Goal: Feedback & Contribution: Submit feedback/report problem

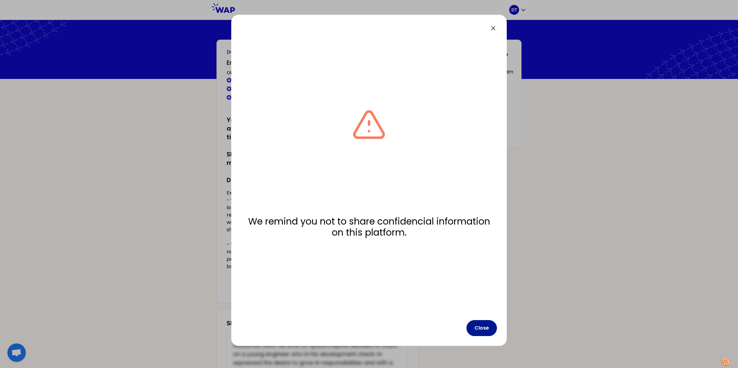
click at [486, 329] on button "Close" at bounding box center [481, 328] width 30 height 16
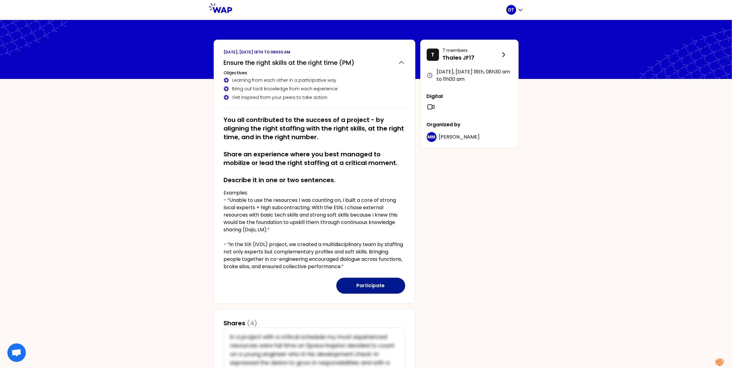
click at [379, 281] on button "Participate" at bounding box center [370, 286] width 69 height 16
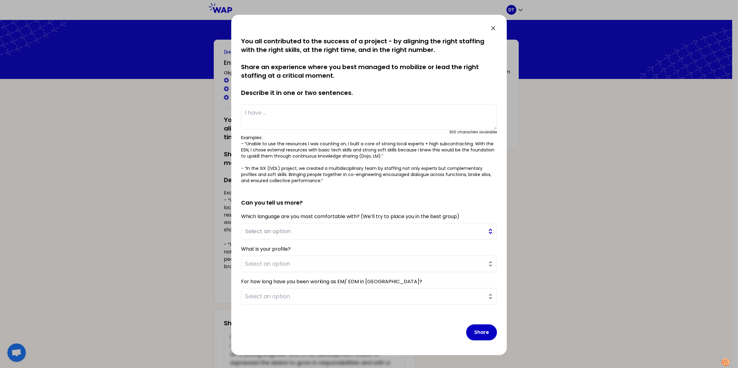
click at [354, 231] on span "Select an option" at bounding box center [364, 231] width 239 height 9
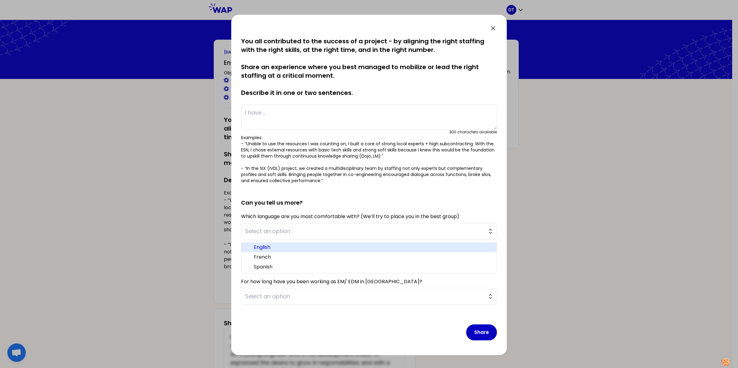
click at [283, 245] on span "English" at bounding box center [373, 247] width 238 height 7
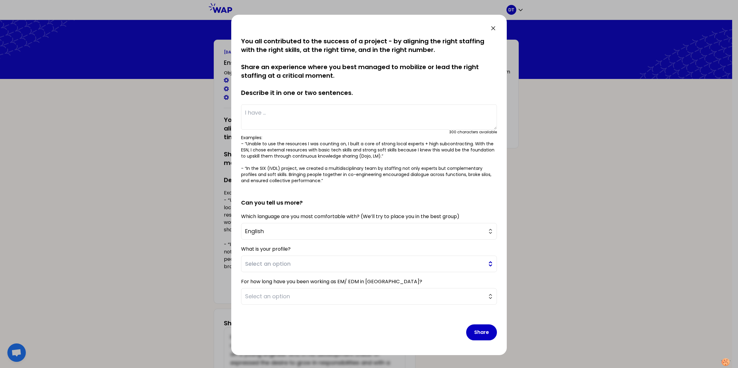
click at [308, 263] on span "Select an option" at bounding box center [364, 264] width 239 height 9
click at [279, 282] on span "EM" at bounding box center [373, 279] width 238 height 7
click at [304, 296] on span "Select an option" at bounding box center [364, 296] width 239 height 9
drag, startPoint x: 275, startPoint y: 343, endPoint x: 288, endPoint y: 338, distance: 13.6
click at [274, 343] on span "> 5 years" at bounding box center [373, 341] width 238 height 7
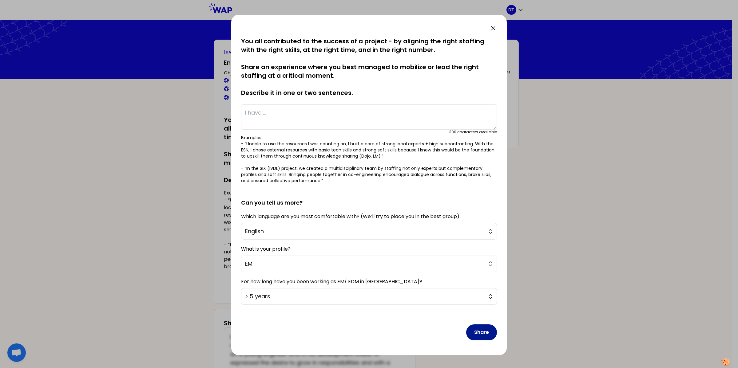
click at [475, 333] on button "Share" at bounding box center [481, 333] width 31 height 16
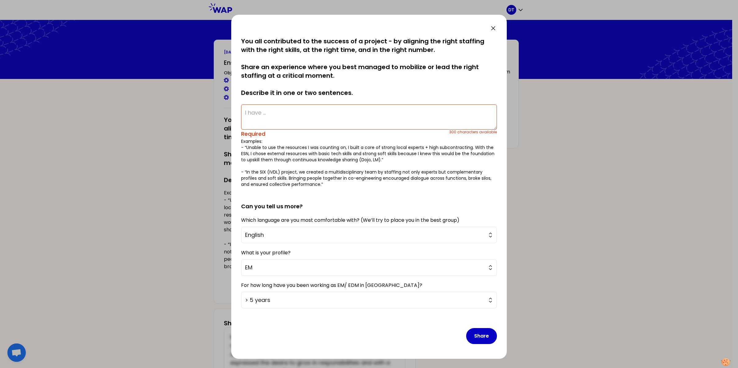
click at [300, 116] on textarea at bounding box center [369, 116] width 256 height 25
drag, startPoint x: 317, startPoint y: 111, endPoint x: 334, endPoint y: 122, distance: 20.4
click at [317, 110] on textarea "To enrich screen reader interactions, please activate Accessibility in Grammarl…" at bounding box center [369, 116] width 256 height 25
click at [341, 114] on textarea "To enrich screen reader interactions, please activate Accessibility in Grammarl…" at bounding box center [369, 116] width 256 height 25
click at [276, 112] on textarea "To enrich screen reader interactions, please activate Accessibility in Grammarl…" at bounding box center [369, 116] width 256 height 25
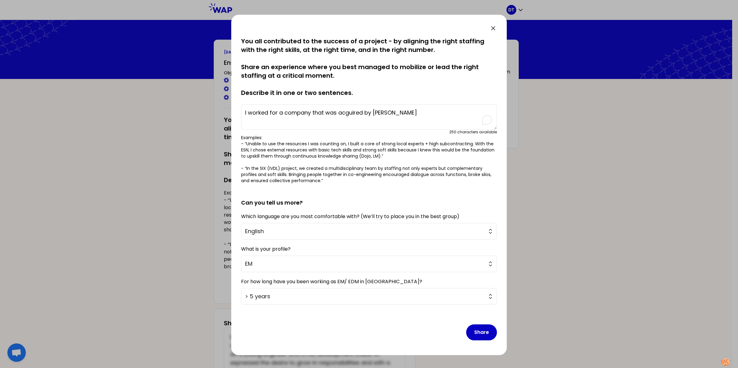
click at [282, 114] on textarea "I worked for a company that was acguired by [PERSON_NAME]" at bounding box center [369, 116] width 256 height 25
click at [480, 112] on textarea "I worked for an IFE (In Flight Entertainment) company that was acguired by [PER…" at bounding box center [369, 116] width 256 height 25
click at [268, 112] on textarea "I worked for an IFE (In Flight Entertainment) company that was acguired by [PER…" at bounding box center [369, 116] width 256 height 25
click at [349, 121] on textarea "I worked as a SW manager for an IFE (In Flight Entertainment) company that was …" at bounding box center [369, 116] width 256 height 25
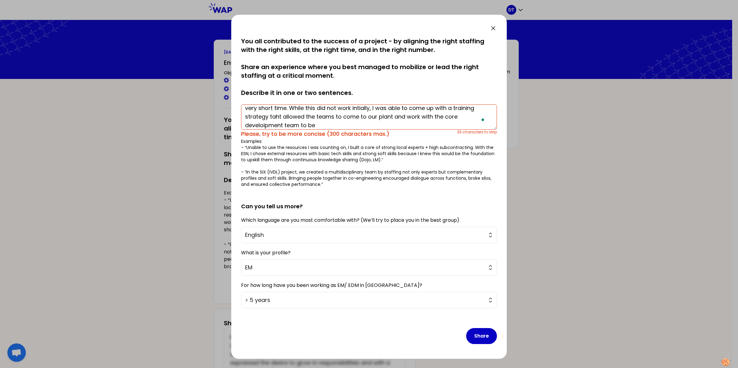
scroll to position [22, 0]
click at [473, 329] on button "Share" at bounding box center [481, 336] width 31 height 16
click at [480, 339] on button "Share" at bounding box center [481, 336] width 31 height 16
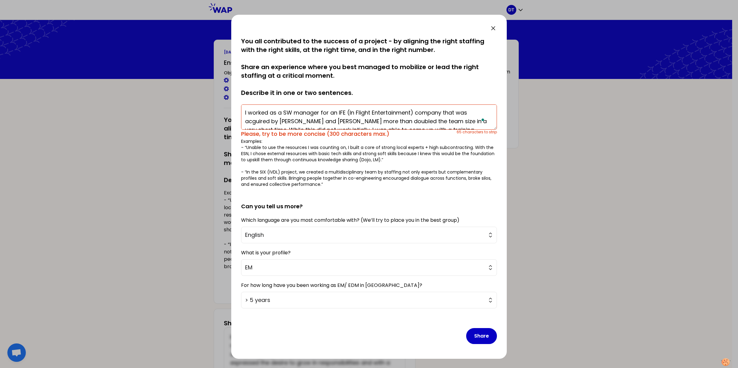
drag, startPoint x: 346, startPoint y: 111, endPoint x: 416, endPoint y: 112, distance: 70.7
click at [416, 112] on textarea "I worked as a SW manager for an IFE (In Flight Entertainment) company that was …" at bounding box center [369, 116] width 256 height 25
drag, startPoint x: 372, startPoint y: 111, endPoint x: 379, endPoint y: 114, distance: 7.5
click at [379, 114] on textarea "I worked as a SW manager for an IFE company that was acguired by [PERSON_NAME] …" at bounding box center [369, 116] width 256 height 25
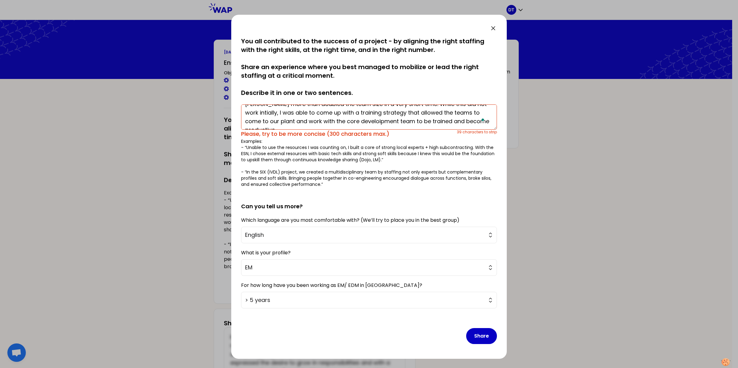
scroll to position [0, 0]
drag, startPoint x: 245, startPoint y: 112, endPoint x: 399, endPoint y: 112, distance: 154.0
click at [399, 112] on textarea "I worked as a SW manager for an IFE company that was acguired by [PERSON_NAME] …" at bounding box center [369, 116] width 256 height 25
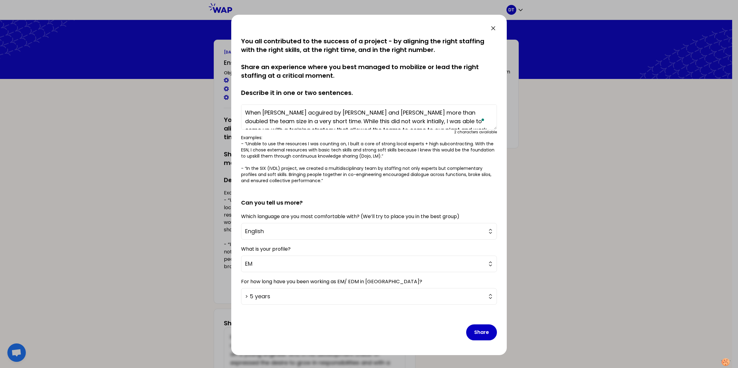
drag, startPoint x: 309, startPoint y: 113, endPoint x: 334, endPoint y: 112, distance: 24.9
click at [334, 112] on textarea "When [PERSON_NAME] acguired by [PERSON_NAME] and [PERSON_NAME] more than double…" at bounding box center [369, 116] width 256 height 25
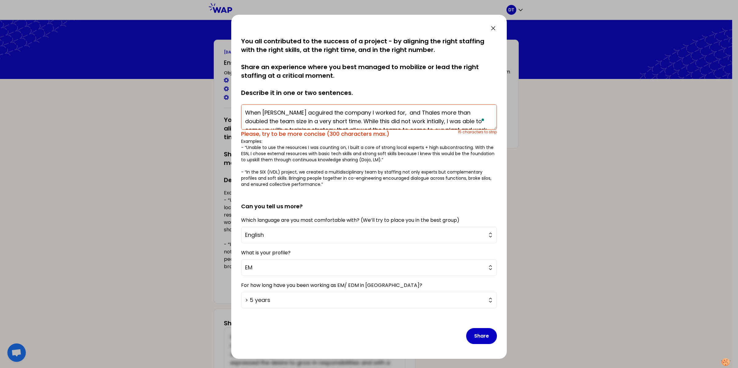
drag, startPoint x: 378, startPoint y: 113, endPoint x: 413, endPoint y: 115, distance: 34.5
click at [413, 115] on textarea "When [PERSON_NAME] acguired the company I worked for, and Thales more than doub…" at bounding box center [369, 116] width 256 height 25
drag, startPoint x: 455, startPoint y: 114, endPoint x: 455, endPoint y: 118, distance: 4.7
click at [455, 114] on textarea "When [PERSON_NAME] acguired the company I worked for they more than doubled the…" at bounding box center [369, 116] width 256 height 25
drag, startPoint x: 319, startPoint y: 120, endPoint x: 303, endPoint y: 121, distance: 16.0
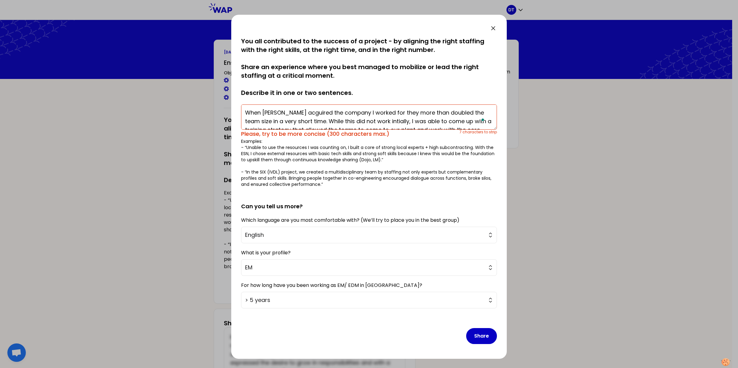
click at [303, 121] on textarea "When [PERSON_NAME] acguired the company I worked for they more than doubled the…" at bounding box center [369, 116] width 256 height 25
click at [368, 123] on textarea "When [PERSON_NAME] acguired the company I worked for they more than doubled the…" at bounding box center [369, 116] width 256 height 25
drag, startPoint x: 335, startPoint y: 112, endPoint x: 406, endPoint y: 113, distance: 70.7
click at [406, 113] on textarea "When [PERSON_NAME] acguired the company I worked for they more than doubled the…" at bounding box center [369, 116] width 256 height 25
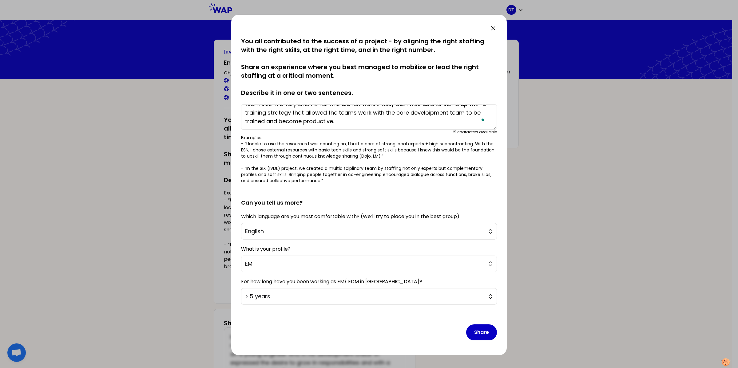
type textarea "When [PERSON_NAME] acguired the company I worked for they more than doubled the…"
click at [479, 327] on button "Share" at bounding box center [481, 333] width 31 height 16
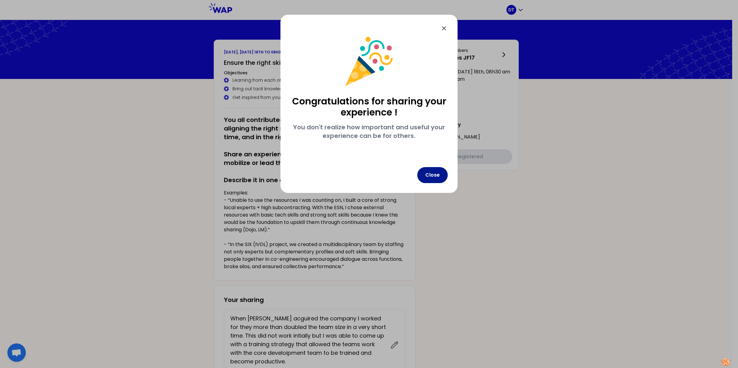
click at [437, 174] on button "Close" at bounding box center [432, 175] width 30 height 16
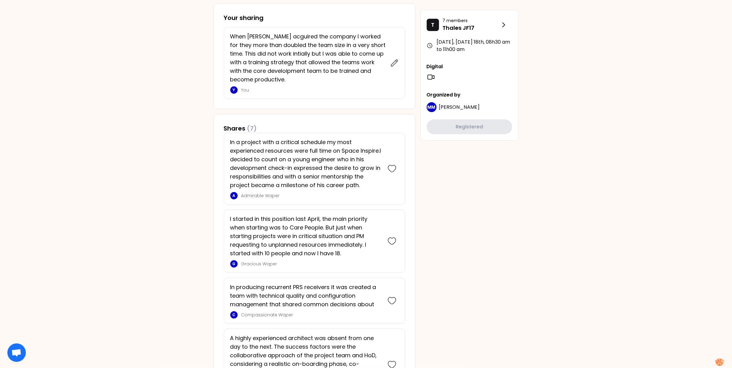
scroll to position [346, 0]
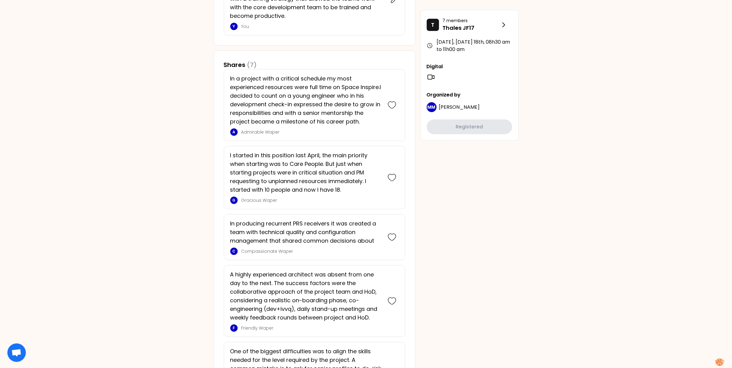
drag, startPoint x: 526, startPoint y: 4, endPoint x: 671, endPoint y: 121, distance: 186.1
click at [673, 122] on div "DT [DATE], [DATE] 18th to 08h30 am Ensure the right skills at the right time (P…" at bounding box center [366, 112] width 732 height 917
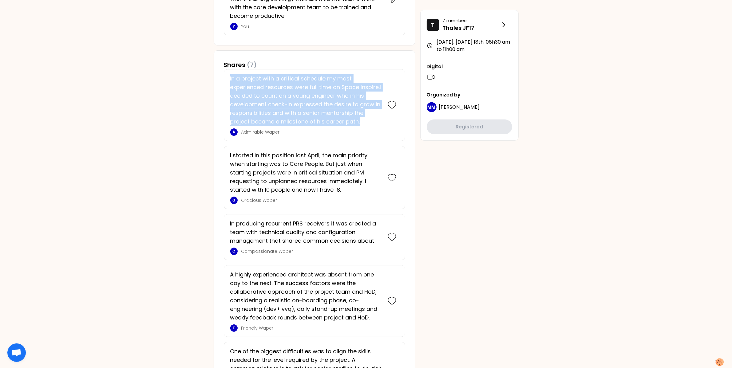
drag, startPoint x: 230, startPoint y: 78, endPoint x: 371, endPoint y: 124, distance: 148.6
click at [371, 124] on p "In a project with a critical schedule my most experienced resources were full t…" at bounding box center [305, 100] width 151 height 52
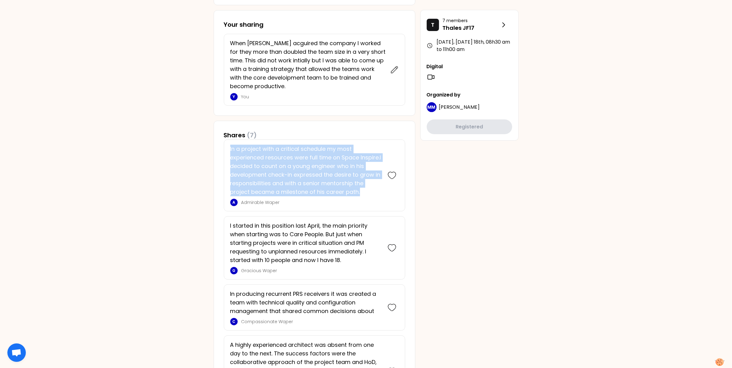
scroll to position [269, 0]
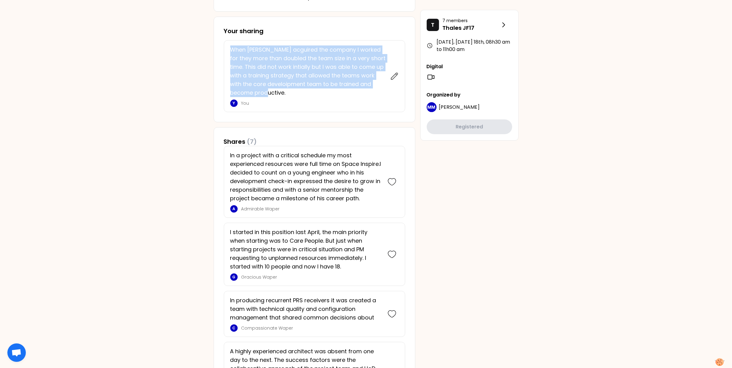
drag, startPoint x: 231, startPoint y: 49, endPoint x: 266, endPoint y: 93, distance: 55.5
click at [266, 93] on p "When [PERSON_NAME] acguired the company I worked for they more than doubled the…" at bounding box center [308, 71] width 156 height 52
copy p "When [PERSON_NAME] acguired the company I worked for they more than doubled the…"
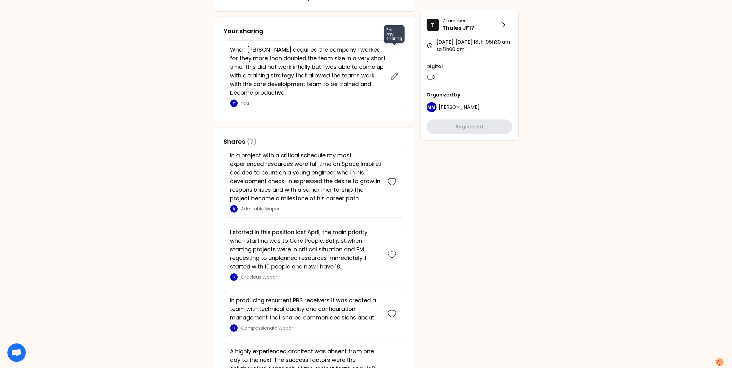
click at [396, 102] on div "Edit my sharing" at bounding box center [394, 75] width 9 height 61
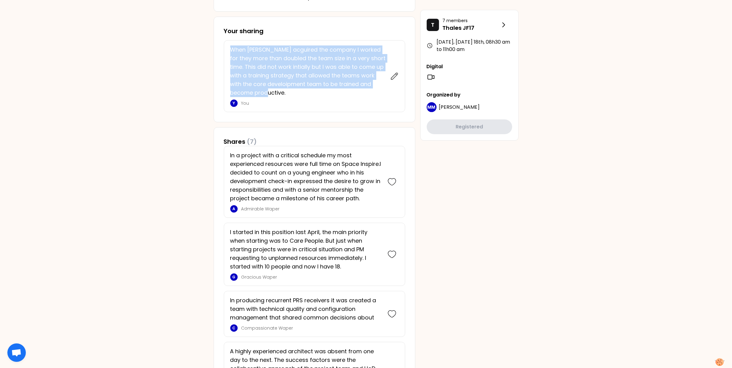
drag, startPoint x: 231, startPoint y: 50, endPoint x: 265, endPoint y: 95, distance: 56.7
click at [265, 95] on p "When [PERSON_NAME] acguired the company I worked for they more than doubled the…" at bounding box center [308, 71] width 156 height 52
copy p "When [PERSON_NAME] acguired the company I worked for they more than doubled the…"
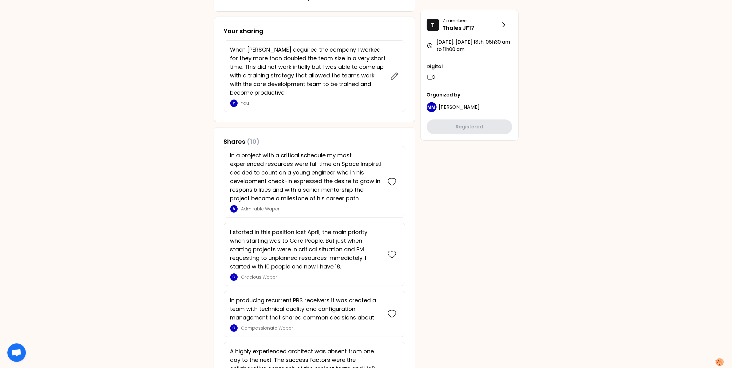
click at [488, 201] on div "[DATE], [DATE] 18th to 08h30 am Ensure the right skills at the right time (PM) …" at bounding box center [366, 298] width 315 height 1054
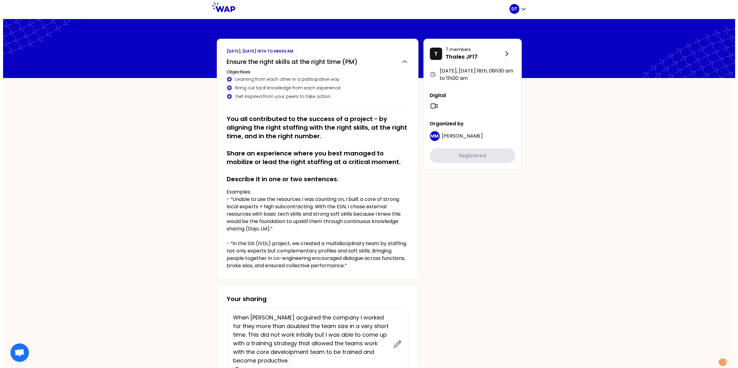
scroll to position [0, 0]
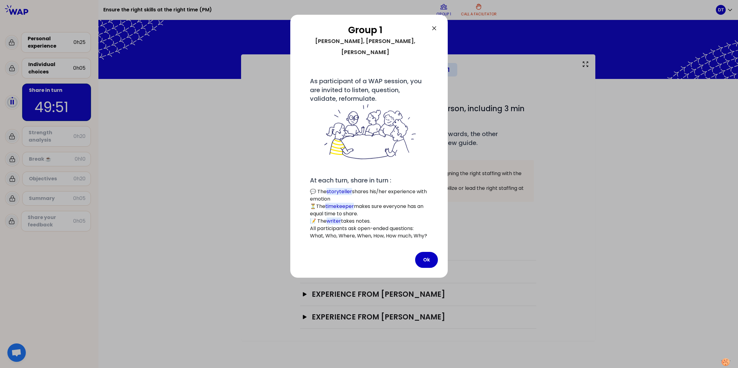
drag, startPoint x: 429, startPoint y: 246, endPoint x: 440, endPoint y: 248, distance: 11.9
click at [429, 252] on button "Ok" at bounding box center [426, 260] width 23 height 16
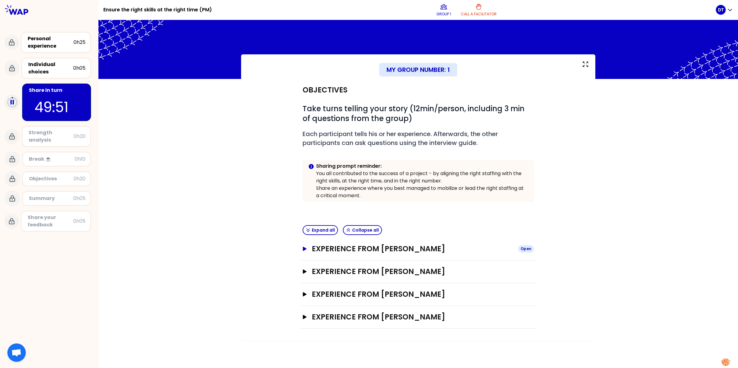
click at [303, 249] on icon "button" at bounding box center [305, 249] width 4 height 4
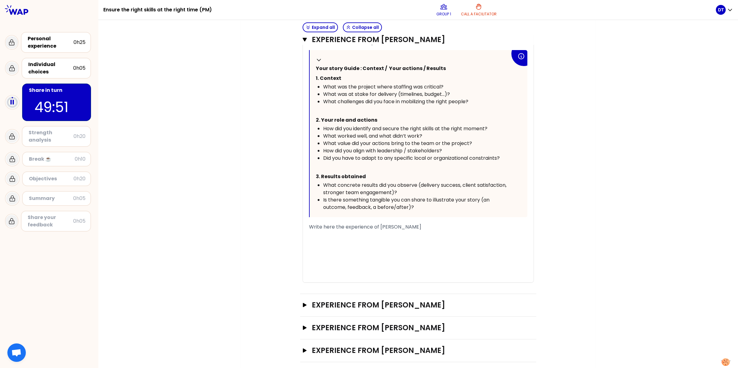
scroll to position [325, 0]
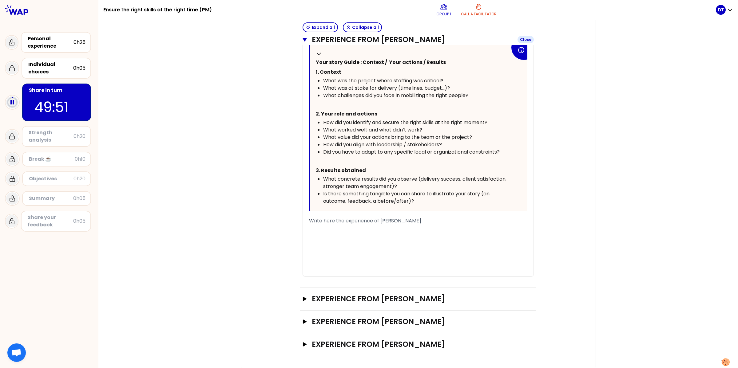
click at [302, 39] on icon "button" at bounding box center [304, 39] width 4 height 5
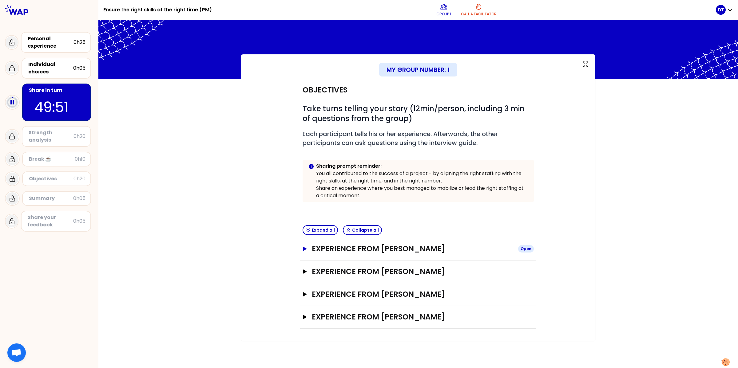
scroll to position [0, 0]
drag, startPoint x: 302, startPoint y: 249, endPoint x: 301, endPoint y: 244, distance: 4.7
click at [302, 248] on div "Experience from [PERSON_NAME] Open" at bounding box center [418, 249] width 236 height 23
click at [305, 271] on icon "button" at bounding box center [305, 272] width 4 height 4
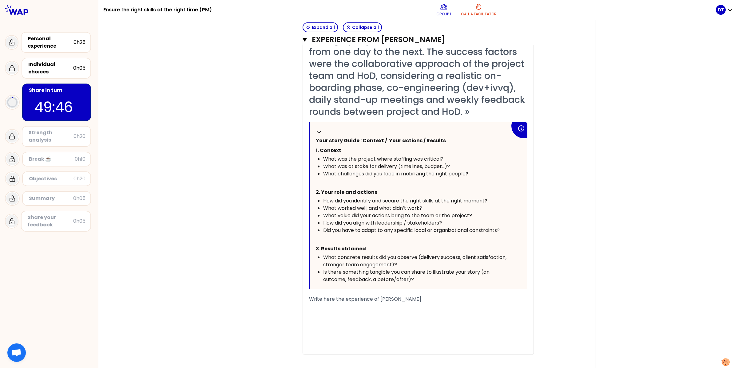
scroll to position [231, 0]
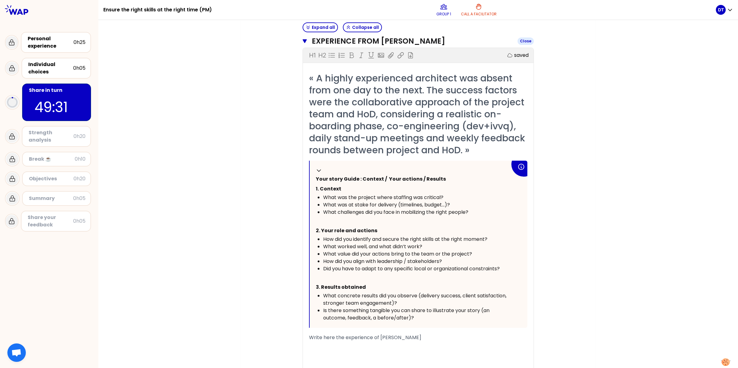
click at [303, 44] on button "Experience from [PERSON_NAME] Close" at bounding box center [417, 41] width 231 height 10
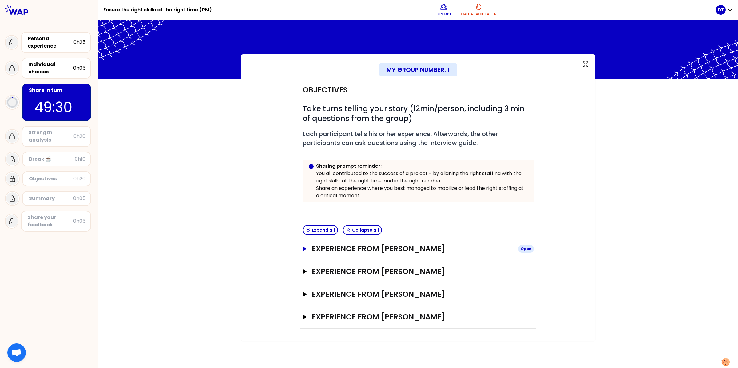
drag, startPoint x: 303, startPoint y: 250, endPoint x: 313, endPoint y: 254, distance: 10.0
click at [303, 249] on icon "button" at bounding box center [305, 249] width 4 height 4
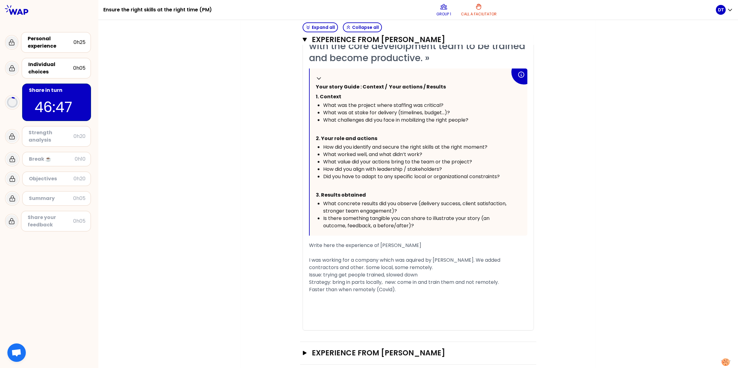
scroll to position [307, 0]
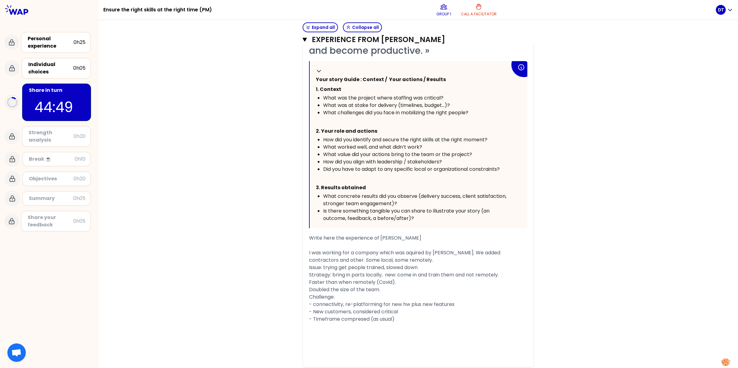
click at [541, 154] on div "Objectives # Take turns telling your story (12min/person, including 3 min of qu…" at bounding box center [417, 110] width 329 height 676
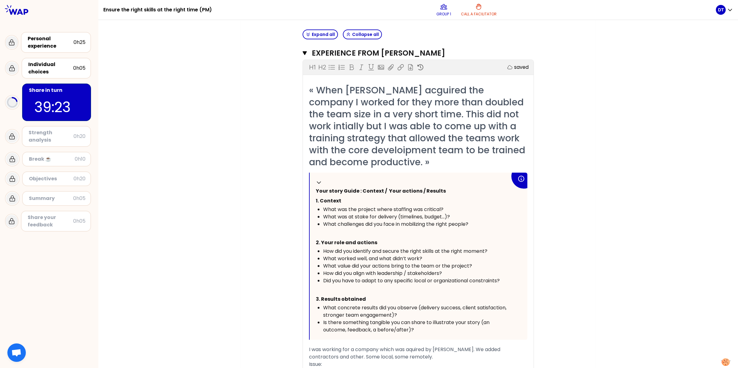
scroll to position [194, 0]
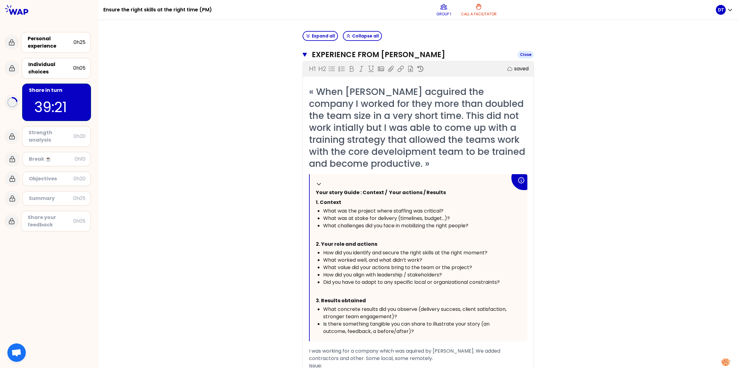
click at [302, 54] on icon "button" at bounding box center [304, 55] width 4 height 4
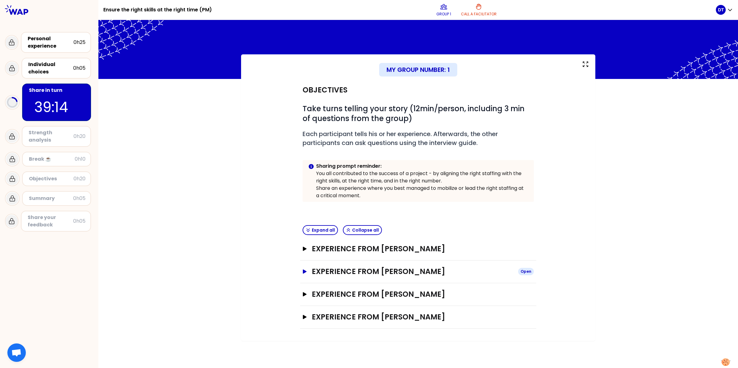
click at [303, 273] on icon "button" at bounding box center [305, 272] width 4 height 4
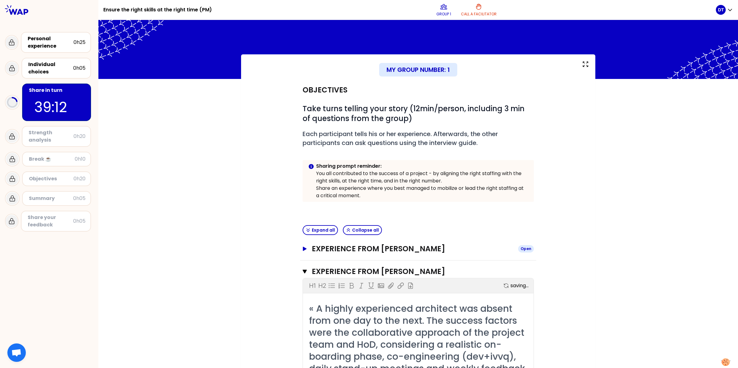
click at [302, 245] on button "Experience from [PERSON_NAME] Open" at bounding box center [417, 249] width 231 height 10
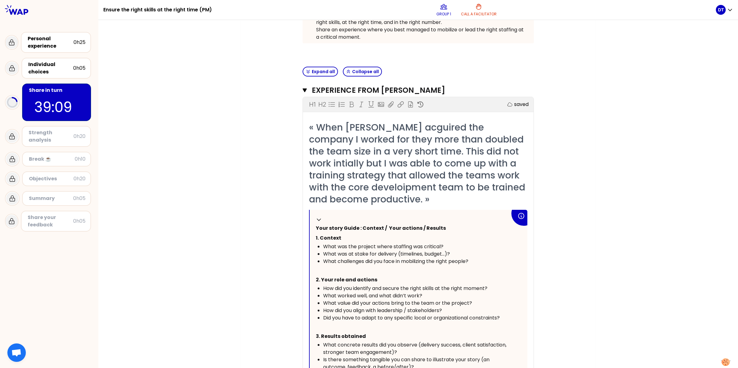
scroll to position [115, 0]
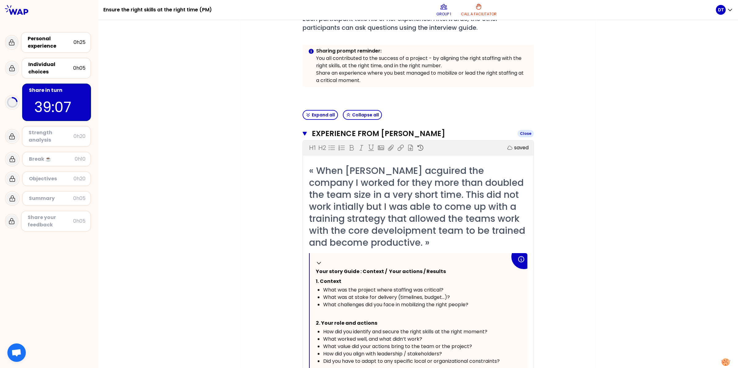
click at [302, 133] on icon "button" at bounding box center [304, 133] width 4 height 5
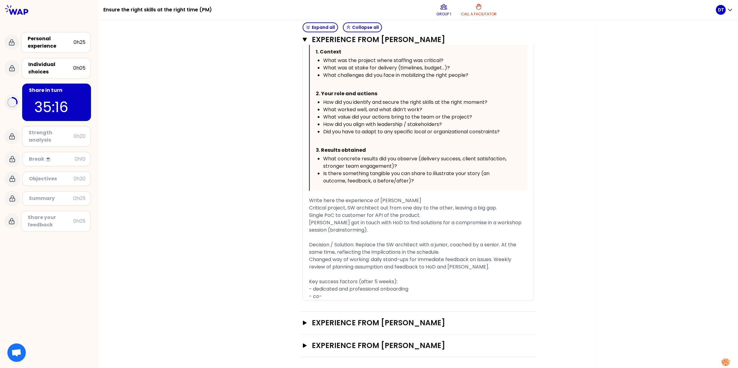
scroll to position [369, 0]
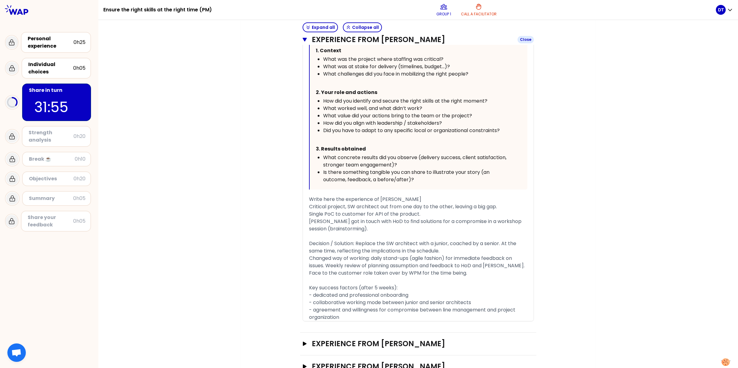
click at [302, 40] on icon "button" at bounding box center [304, 40] width 4 height 4
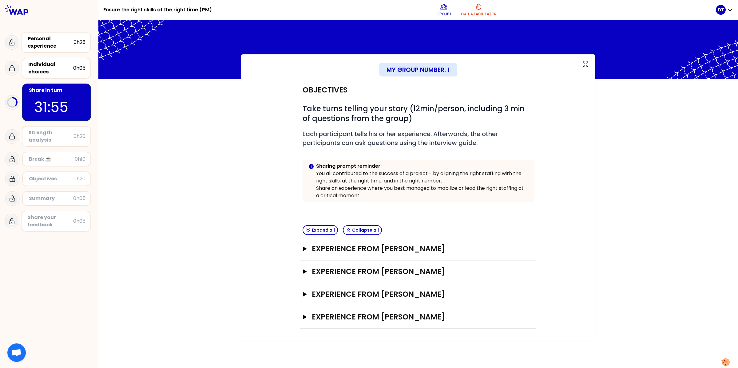
scroll to position [0, 0]
click at [303, 296] on icon "button" at bounding box center [305, 294] width 4 height 4
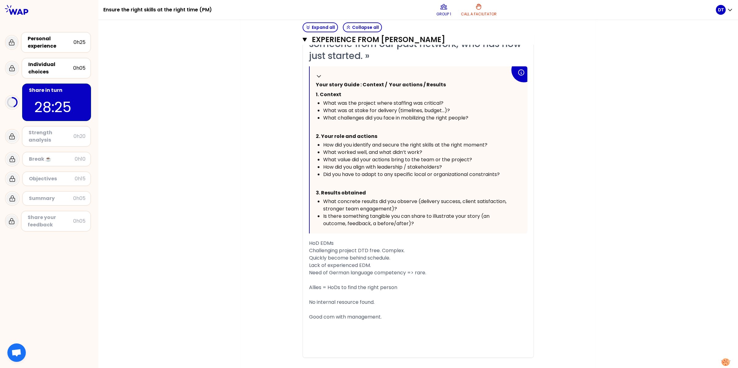
scroll to position [363, 0]
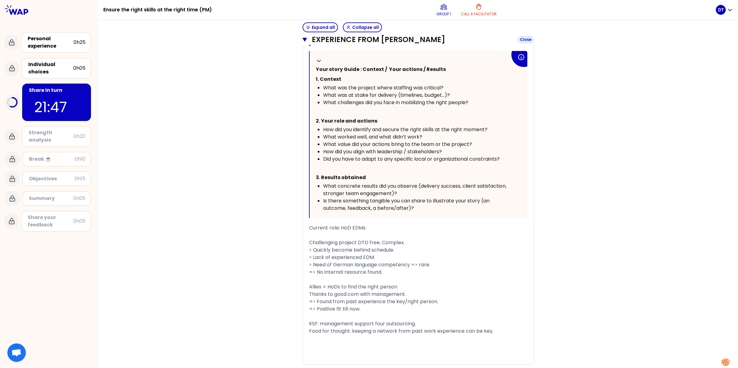
click at [302, 38] on icon "button" at bounding box center [304, 40] width 4 height 4
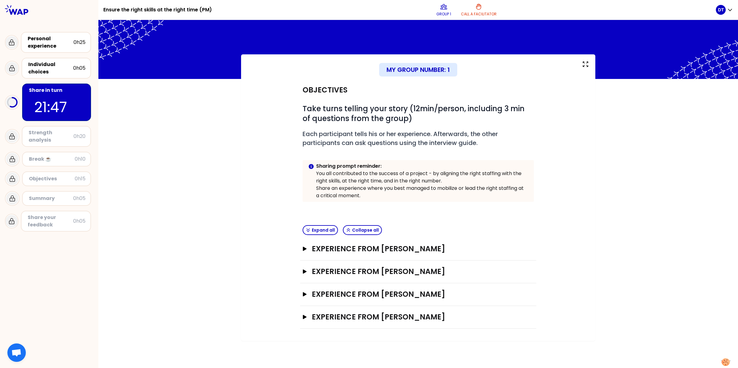
scroll to position [0, 0]
click at [305, 311] on div "Experience from [PERSON_NAME] Open" at bounding box center [418, 317] width 236 height 23
click at [302, 317] on icon "button" at bounding box center [304, 317] width 5 height 4
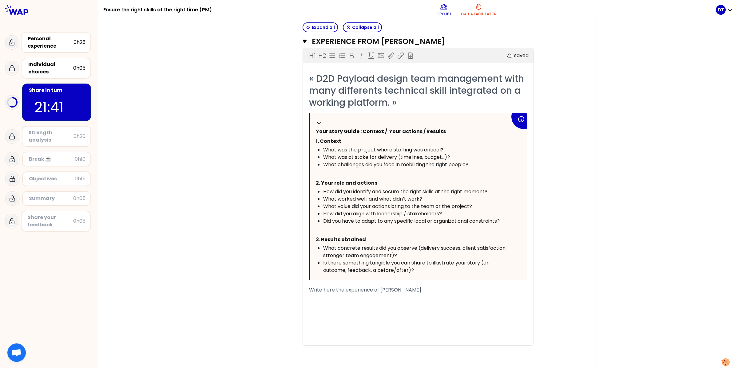
scroll to position [277, 0]
click at [390, 297] on div "﻿" at bounding box center [418, 296] width 218 height 7
click at [379, 298] on span "ESA project - develop POC for D2D market" at bounding box center [361, 296] width 104 height 7
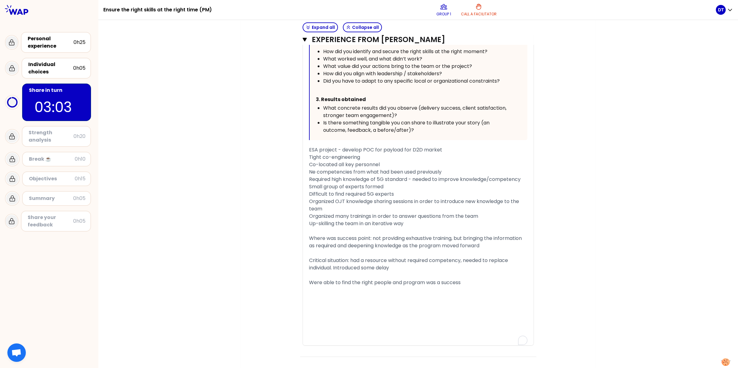
scroll to position [417, 0]
click at [445, 294] on div "﻿" at bounding box center [418, 296] width 218 height 7
click at [354, 298] on div "﻿" at bounding box center [418, 296] width 218 height 7
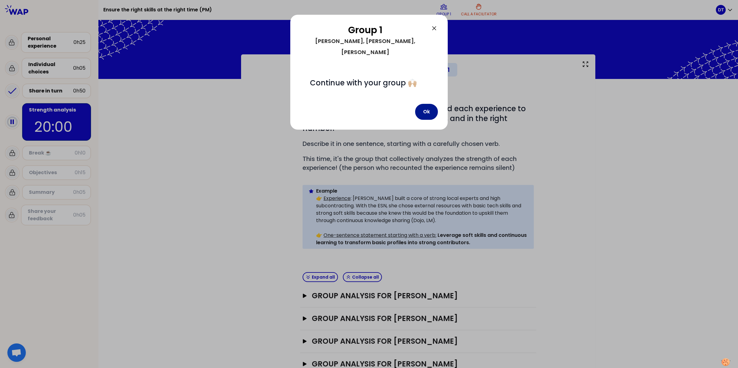
click at [434, 104] on button "Ok" at bounding box center [426, 112] width 23 height 16
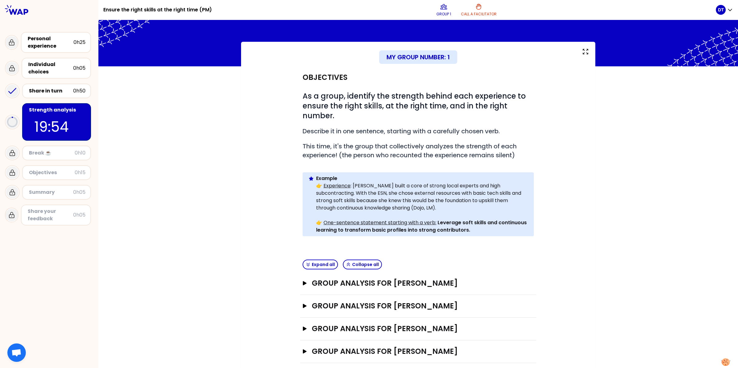
scroll to position [19, 0]
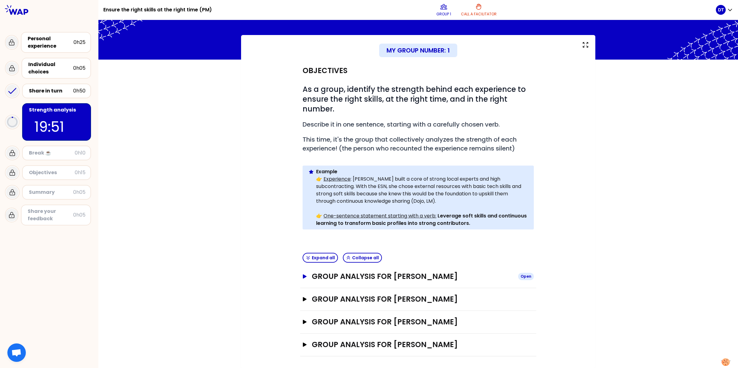
drag, startPoint x: 302, startPoint y: 273, endPoint x: 307, endPoint y: 279, distance: 7.8
click at [302, 274] on icon "button" at bounding box center [304, 276] width 5 height 4
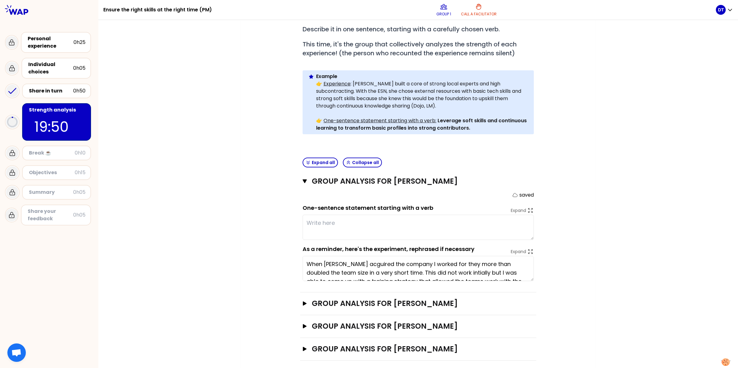
scroll to position [119, 0]
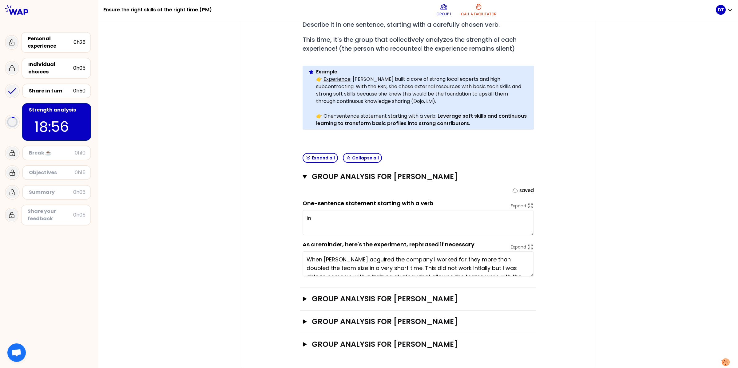
type textarea "i"
type textarea "On-board new team members by full-time local presence (3 months per group) to a…"
click at [302, 176] on icon "button" at bounding box center [304, 177] width 4 height 4
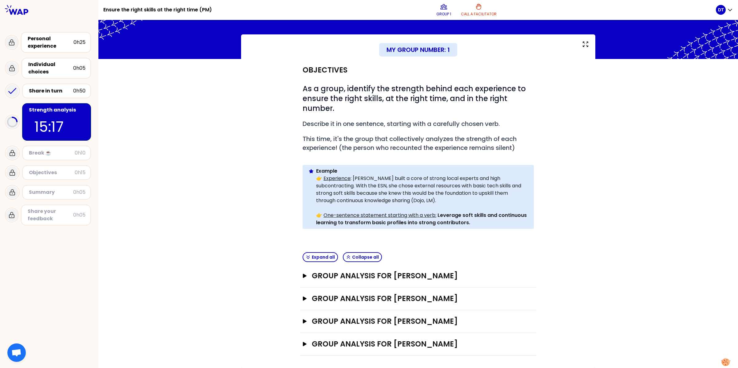
scroll to position [19, 0]
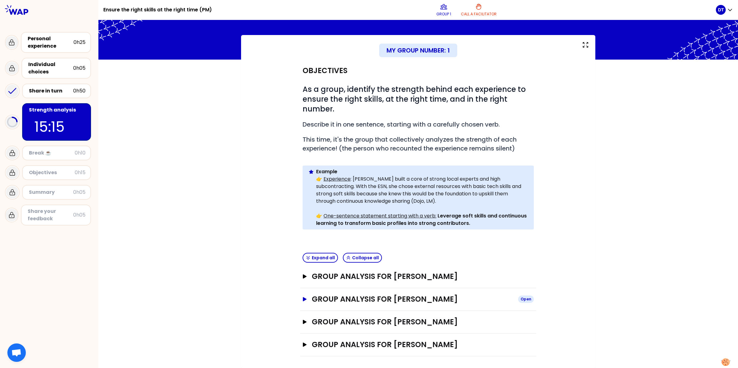
click at [303, 299] on icon "button" at bounding box center [305, 299] width 4 height 4
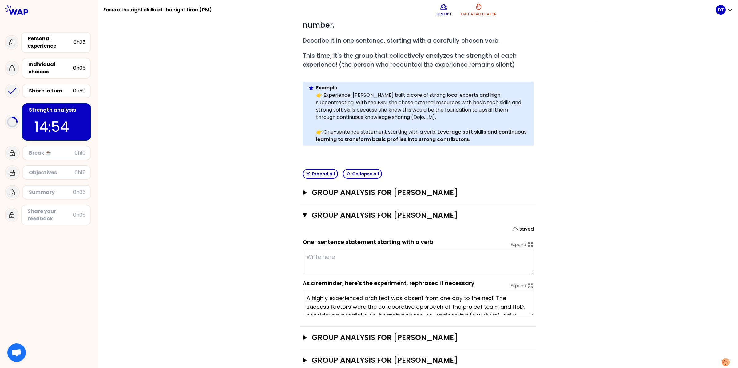
scroll to position [119, 0]
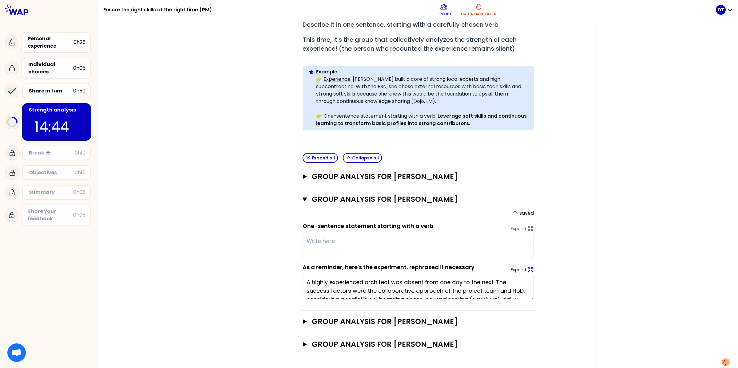
click at [529, 268] on icon at bounding box center [530, 269] width 7 height 7
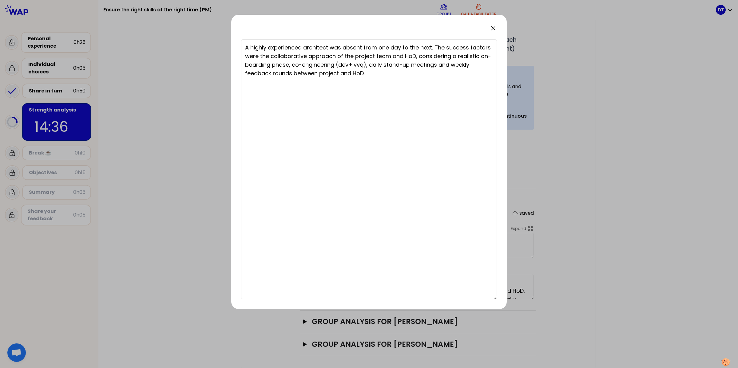
click at [492, 25] on icon at bounding box center [492, 28] width 7 height 7
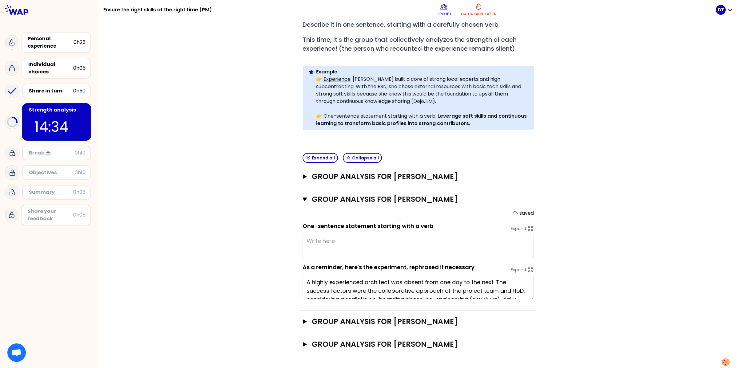
click at [300, 174] on div "Group analysis for [PERSON_NAME] Open" at bounding box center [418, 177] width 236 height 23
click at [303, 175] on icon "button" at bounding box center [304, 177] width 5 height 4
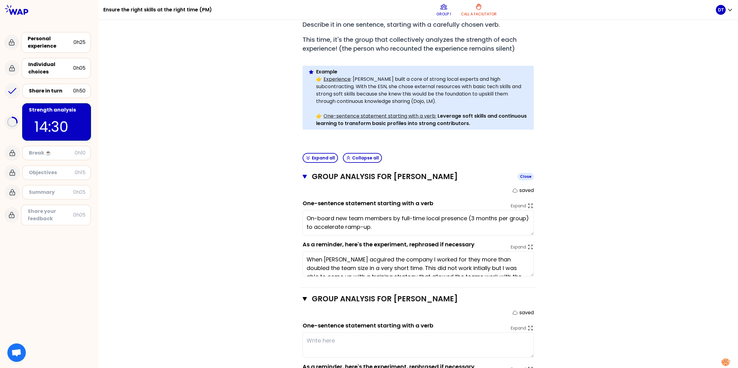
click at [302, 175] on icon "button" at bounding box center [304, 177] width 4 height 4
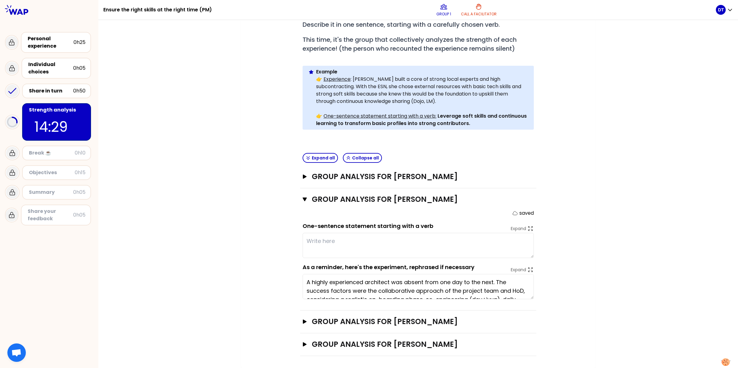
click at [464, 241] on textarea at bounding box center [417, 245] width 231 height 25
click at [528, 270] on icon at bounding box center [530, 269] width 7 height 7
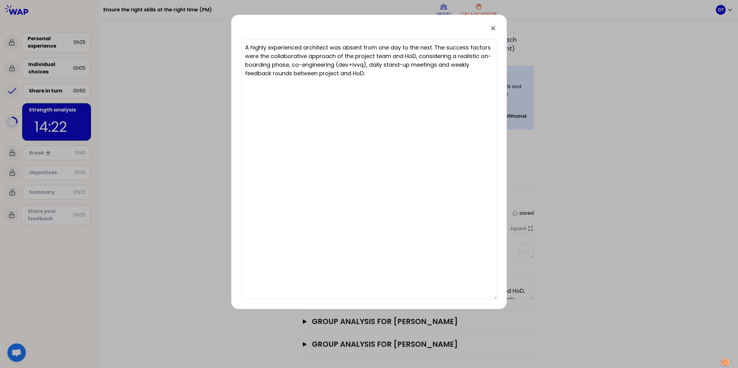
drag, startPoint x: 397, startPoint y: 20, endPoint x: 266, endPoint y: 23, distance: 131.6
click at [266, 23] on div "A highly experienced architect was absent from one day to the next. The success…" at bounding box center [368, 162] width 275 height 294
type textarea "Cooperat"
drag, startPoint x: 383, startPoint y: 23, endPoint x: 334, endPoint y: 21, distance: 49.2
click at [296, 22] on div "A highly experienced architect was absent from one day to the next. The success…" at bounding box center [368, 162] width 275 height 294
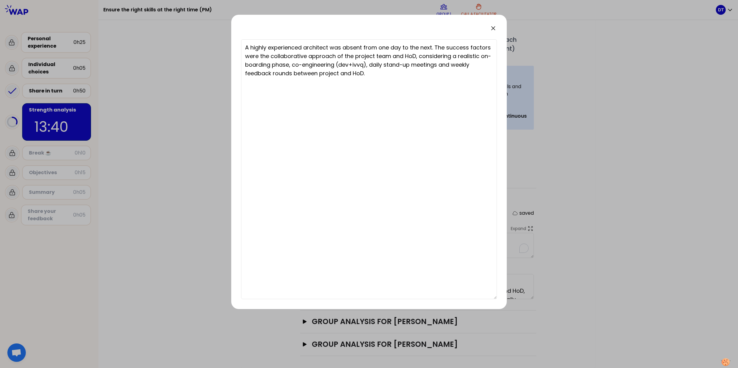
click at [493, 29] on icon at bounding box center [493, 28] width 4 height 4
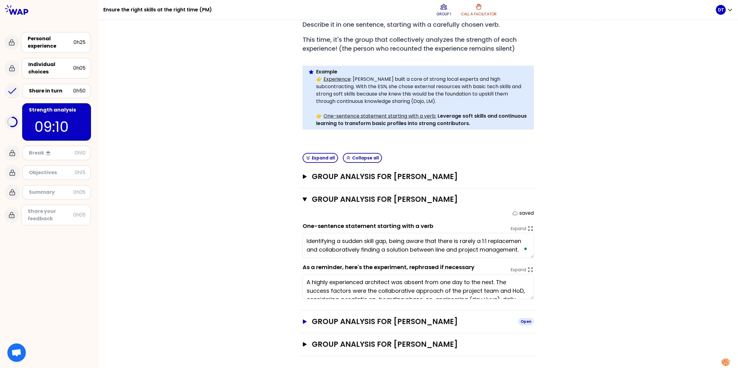
type textarea "Identifying a sudden skill gap, being aware that there is rarely a 1:1 replacem…"
click at [303, 323] on icon "button" at bounding box center [305, 322] width 4 height 4
click at [303, 198] on icon "button" at bounding box center [304, 200] width 4 height 4
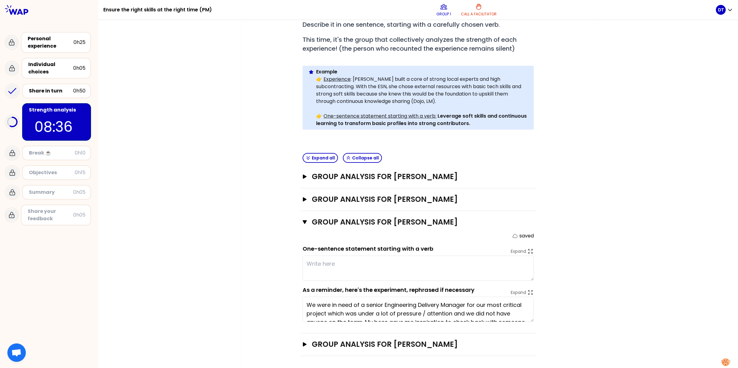
scroll to position [17, 0]
type textarea "K"
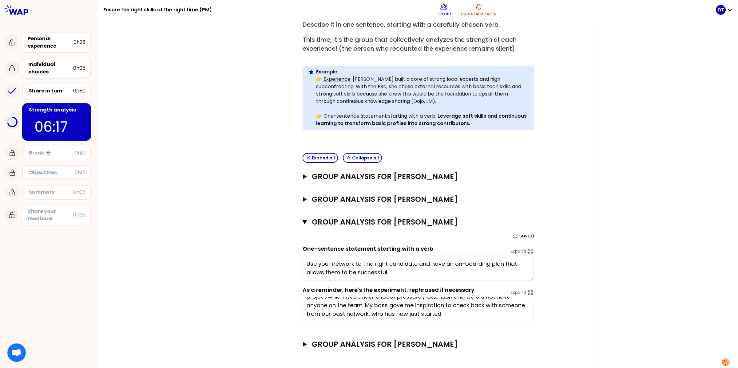
type textarea "Use your network to find right candidates and have an on-boarding plan that all…"
click at [302, 225] on button "Group analysis for [PERSON_NAME] Close" at bounding box center [417, 222] width 231 height 10
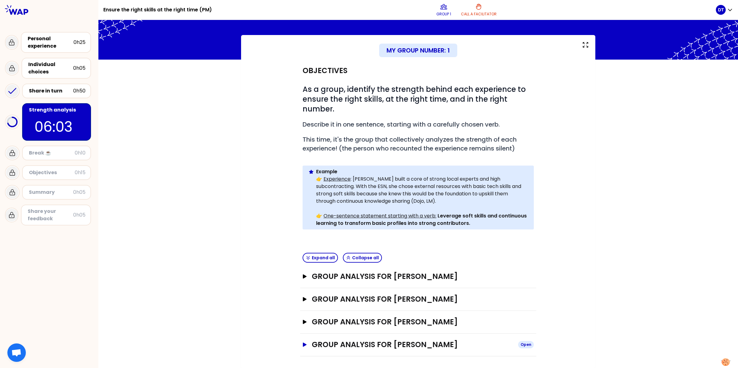
click at [302, 343] on icon "button" at bounding box center [304, 345] width 5 height 4
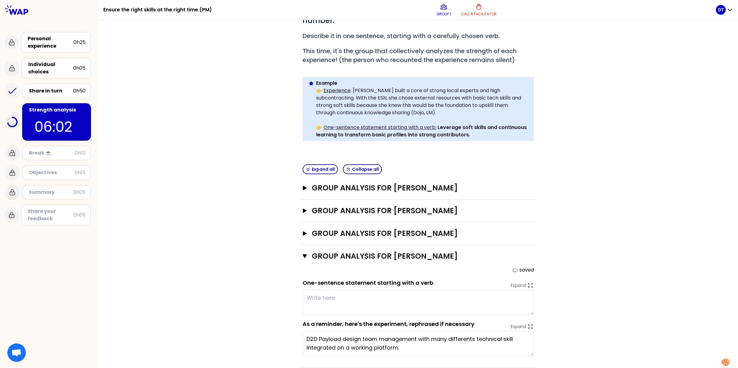
scroll to position [119, 0]
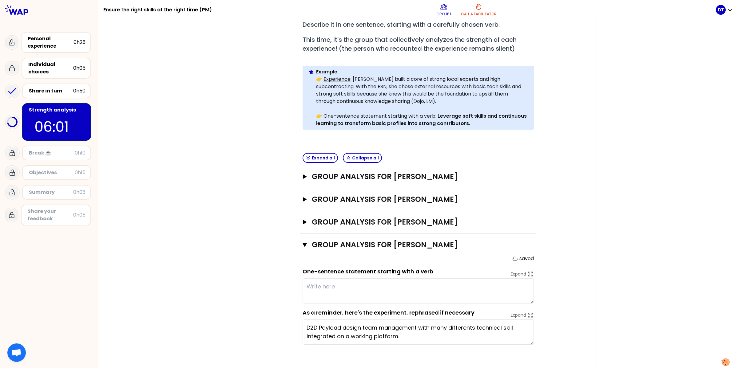
click at [443, 288] on textarea at bounding box center [417, 290] width 231 height 25
click at [386, 290] on textarea "To enrich screen reader interactions, please activate Accessibility in Grammarl…" at bounding box center [417, 290] width 231 height 25
click at [343, 286] on textarea "Put together na network of experts that had all skills/knowledge required and t…" at bounding box center [417, 290] width 231 height 25
click at [503, 294] on textarea "Put together a network of experts that had all skills/knowledge required and th…" at bounding box center [417, 290] width 231 height 25
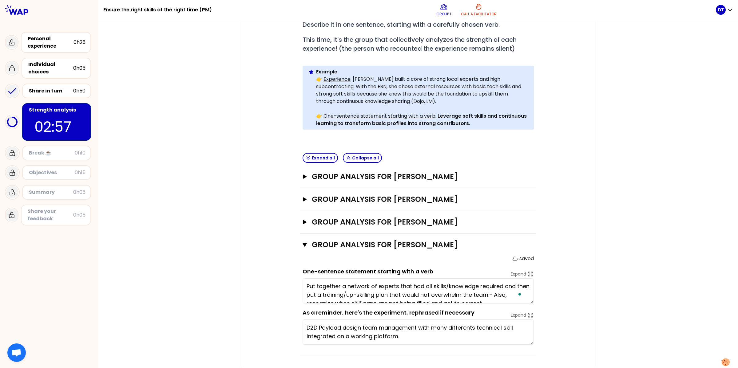
scroll to position [0, 0]
click at [528, 297] on textarea "Put together a network of experts that had all skills/knowledge required and th…" at bounding box center [417, 290] width 231 height 25
click at [505, 285] on textarea "Put together a network of experts that had all skills/knowledge required and th…" at bounding box center [417, 290] width 231 height 25
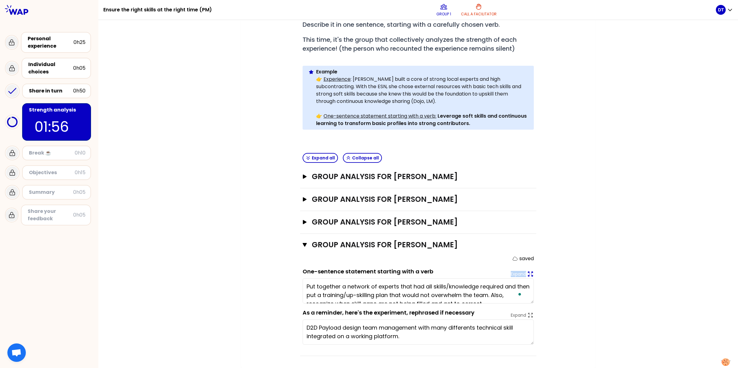
click at [527, 273] on icon at bounding box center [530, 274] width 7 height 7
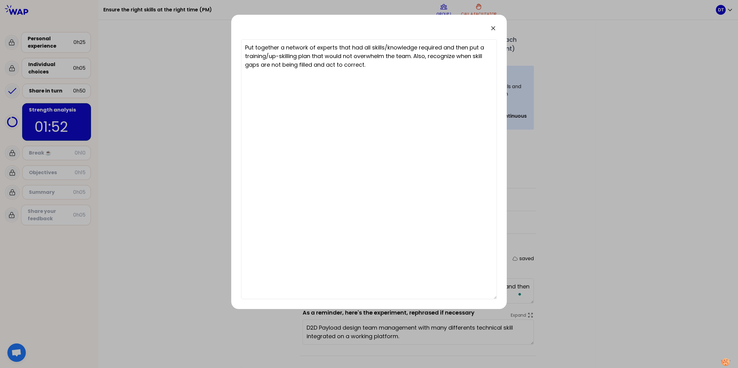
click at [394, 64] on textarea "Put together a network of experts that had all skills/knowledge required and th…" at bounding box center [369, 169] width 256 height 260
type textarea "Put together a network of experts that had all skills/knowledge required and th…"
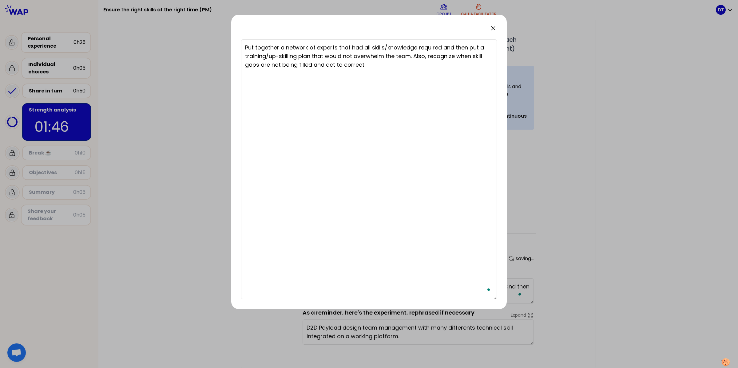
type textarea "Put together a network of experts that had all skills/knowledge required and th…"
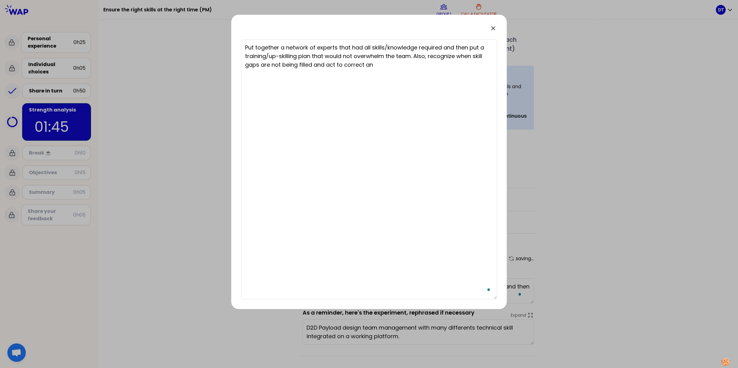
type textarea "Put together a network of experts that had all skills/knowledge required and th…"
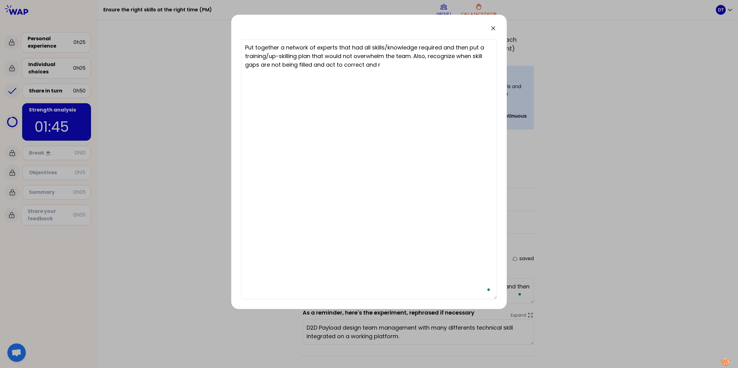
type textarea "Put together a network of experts that had all skills/knowledge required and th…"
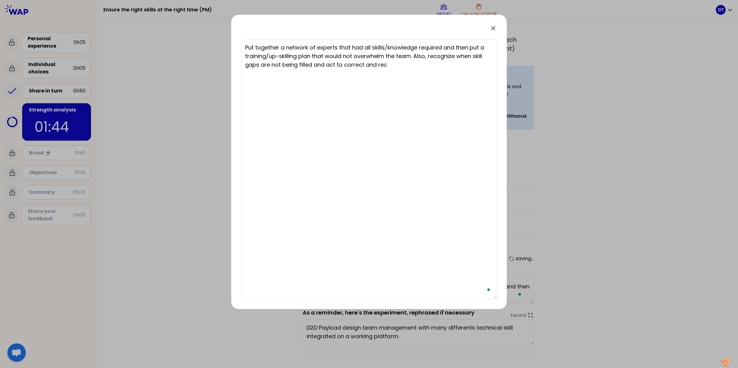
type textarea "Put together a network of experts that had all skills/knowledge required and th…"
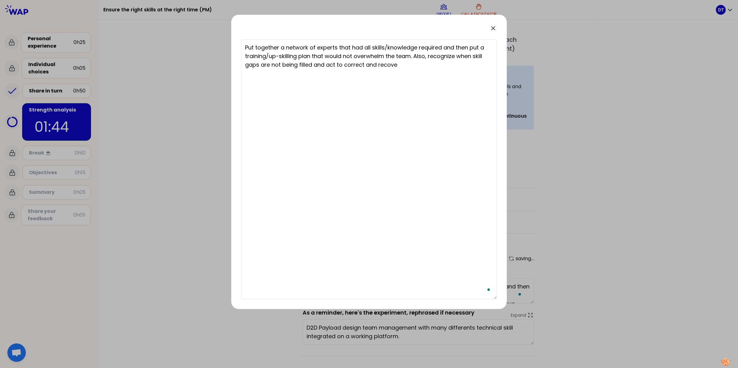
type textarea "Put together a network of experts that had all skills/knowledge required and th…"
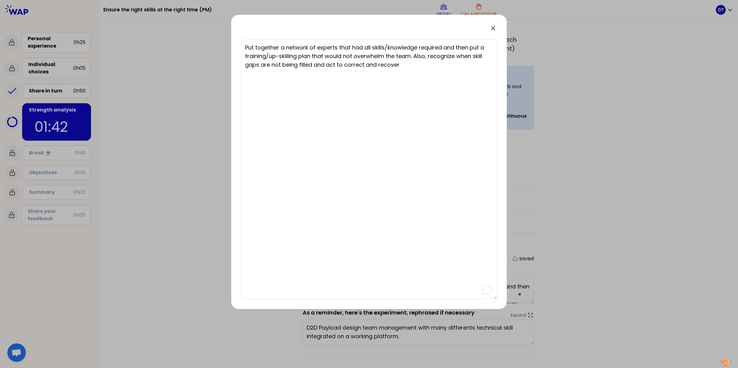
type textarea "Put together a network of experts that had all skills/knowledge required and th…"
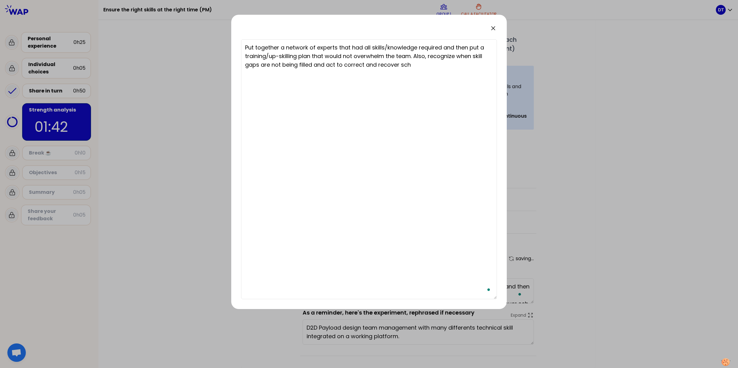
type textarea "Put together a network of experts that had all skills/knowledge required and th…"
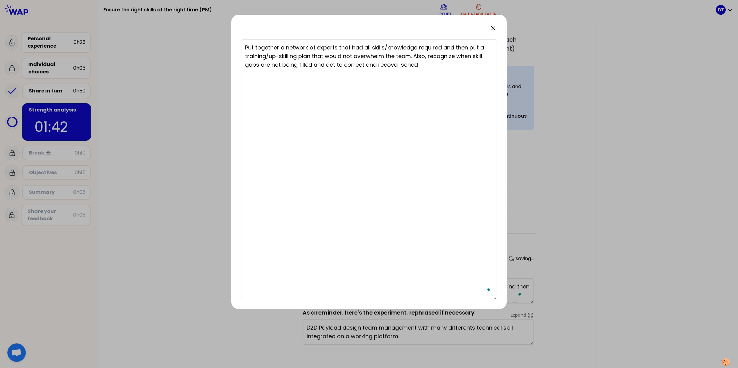
type textarea "Put together a network of experts that had all skills/knowledge required and th…"
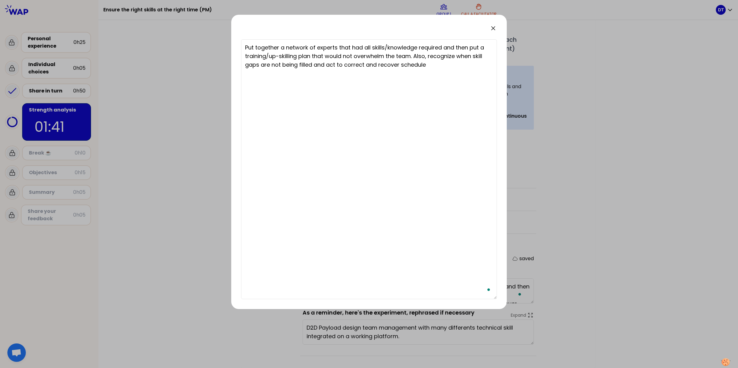
type textarea "Put together a network of experts that had all skills/knowledge required and th…"
drag, startPoint x: 416, startPoint y: 56, endPoint x: 424, endPoint y: 65, distance: 13.1
click at [424, 65] on textarea "Put together a network of experts that had all skills/knowledge required and th…" at bounding box center [369, 169] width 256 height 260
type textarea "Put together a network of experts that had all skills/knowledge required and th…"
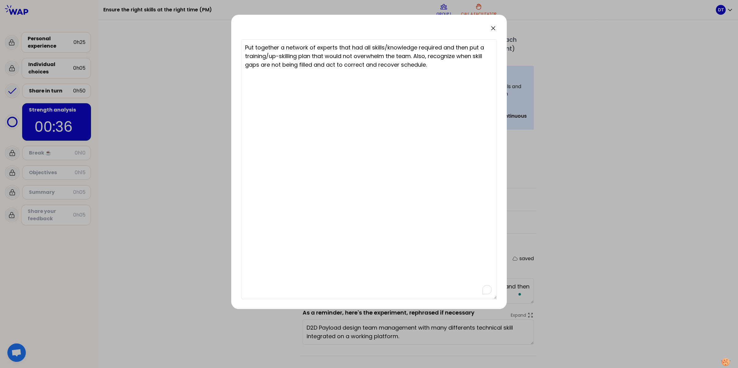
type textarea "Put together a network of experts that had all skills/knowledge required and th…"
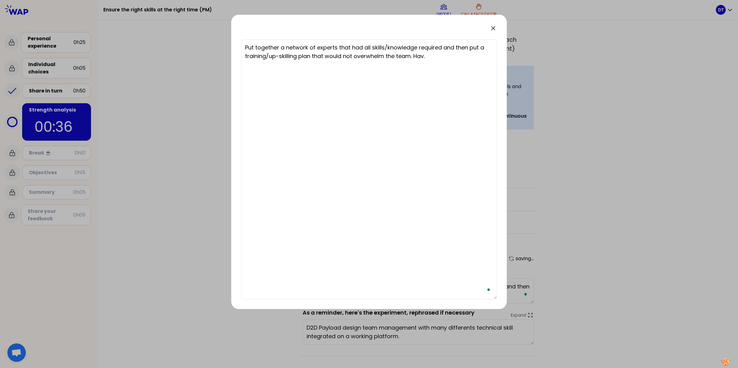
type textarea "Put together a network of experts that had all skills/knowledge required and th…"
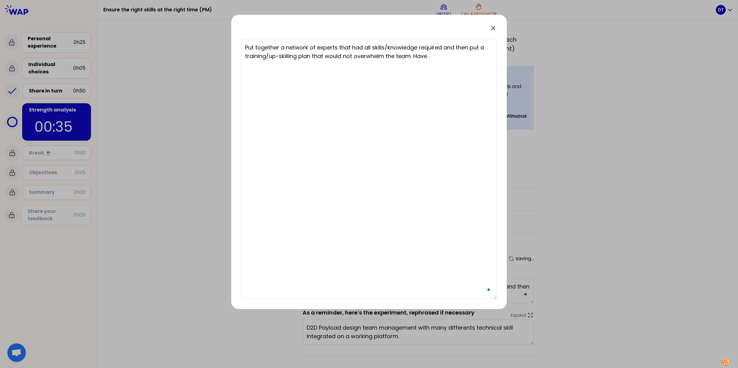
type textarea "Put together a network of experts that had all skills/knowledge required and th…"
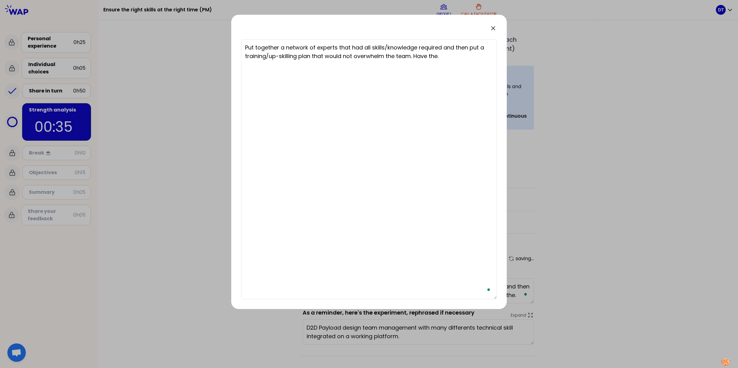
type textarea "Put together a network of experts that had all skills/knowledge required and th…"
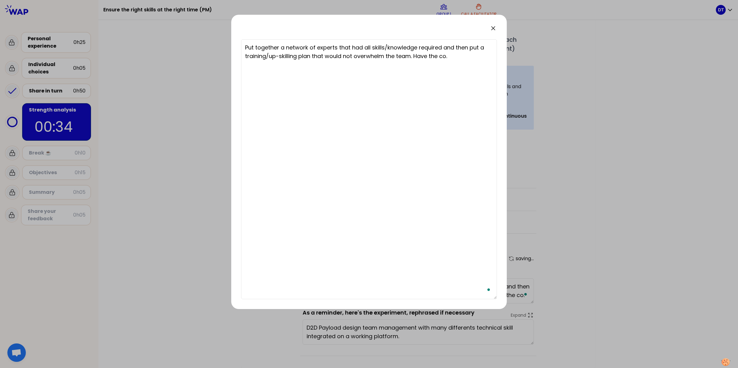
type textarea "Put together a network of experts that had all skills/knowledge required and th…"
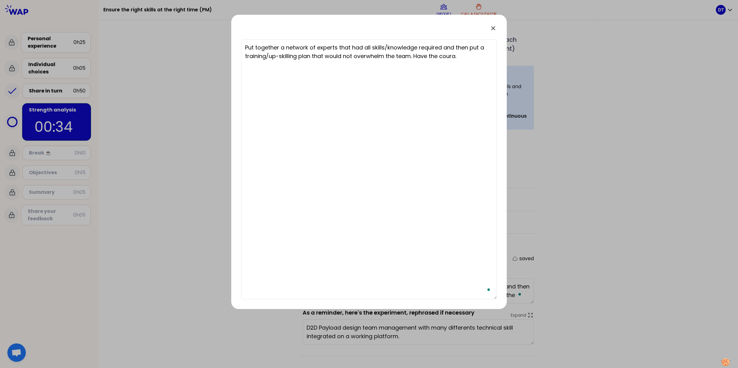
type textarea "Put together a network of experts that had all skills/knowledge required and th…"
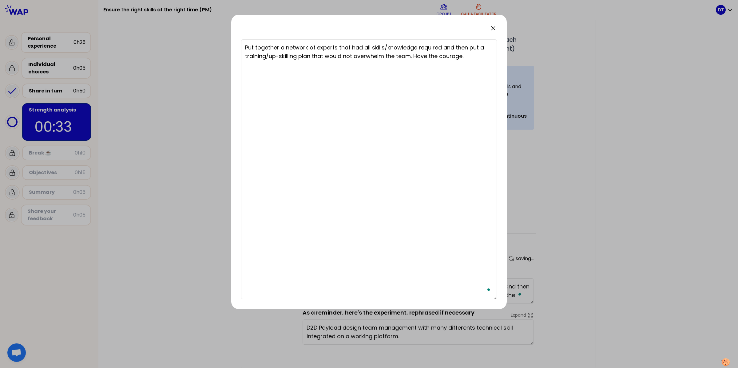
type textarea "Put together a network of experts that had all skills/knowledge required and th…"
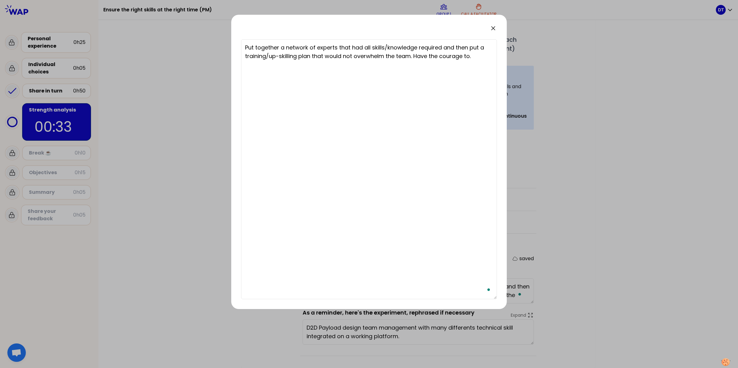
type textarea "Put together a network of experts that had all skills/knowledge required and th…"
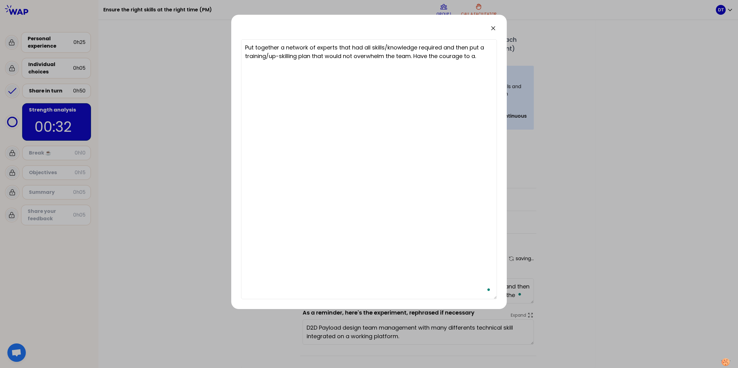
type textarea "Put together a network of experts that had all skills/knowledge required and th…"
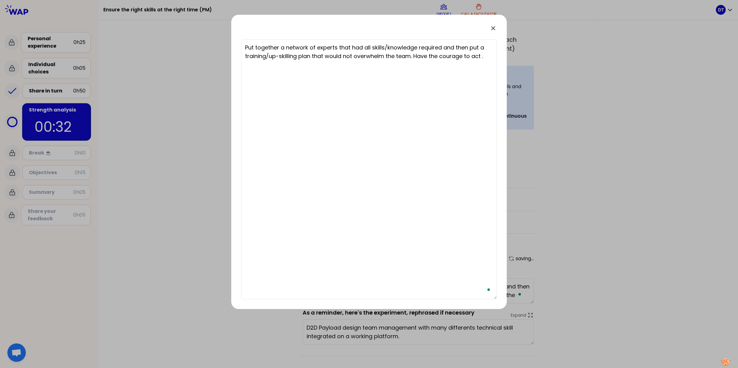
type textarea "Put together a network of experts that had all skills/knowledge required and th…"
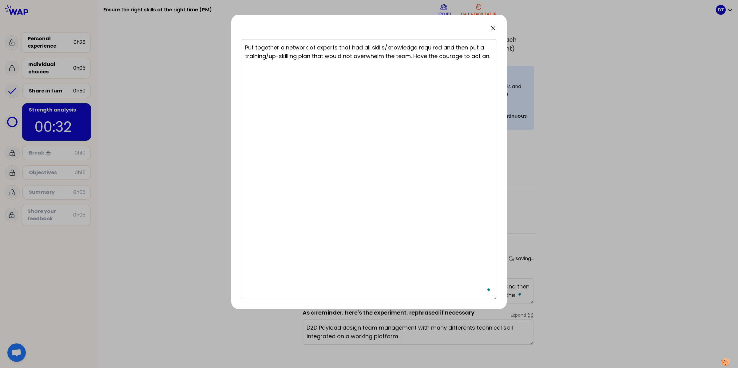
type textarea "Put together a network of experts that had all skills/knowledge required and th…"
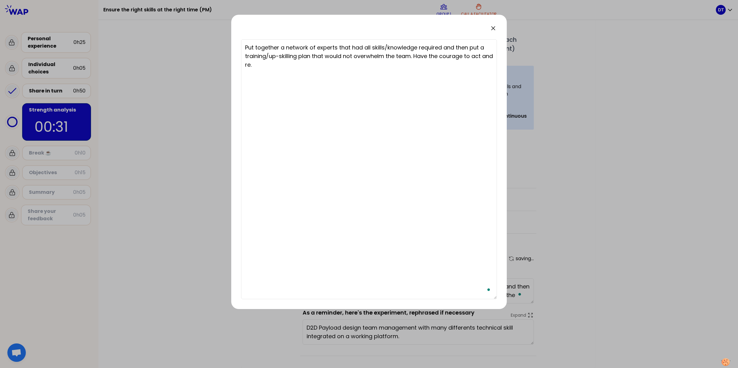
type textarea "Put together a network of experts that had all skills/knowledge required and th…"
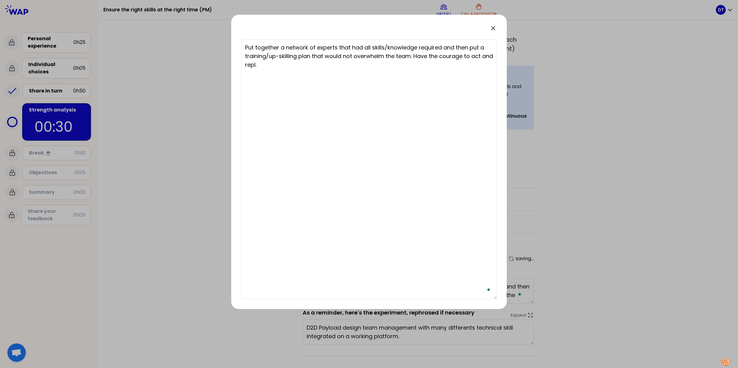
type textarea "Put together a network of experts that had all skills/knowledge required and th…"
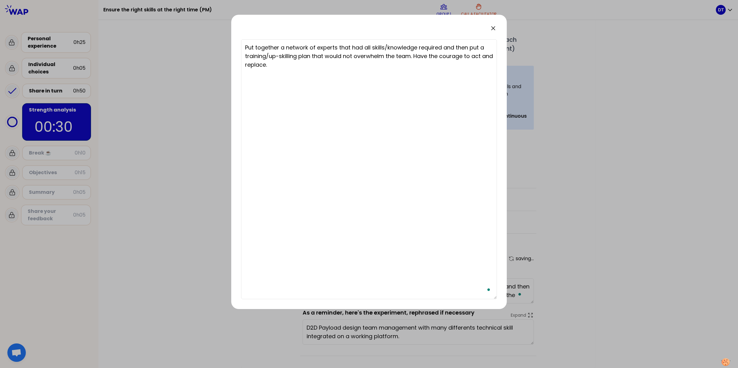
type textarea "Put together a network of experts that had all skills/knowledge required and th…"
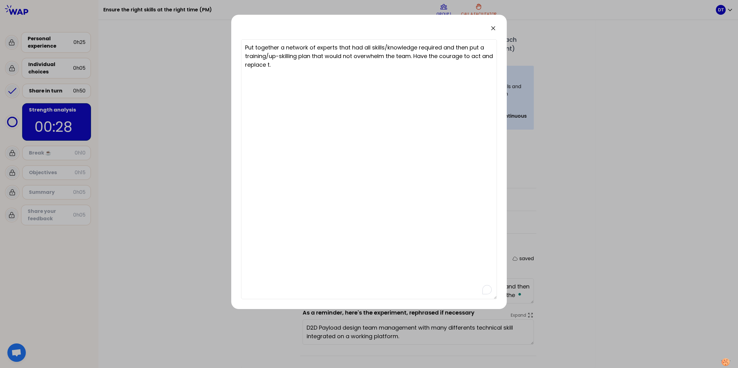
type textarea "Put together a network of experts that had all skills/knowledge required and th…"
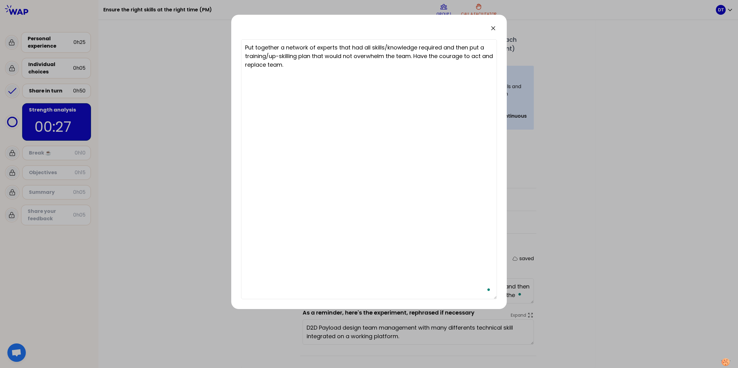
type textarea "Put together a network of experts that had all skills/knowledge required and th…"
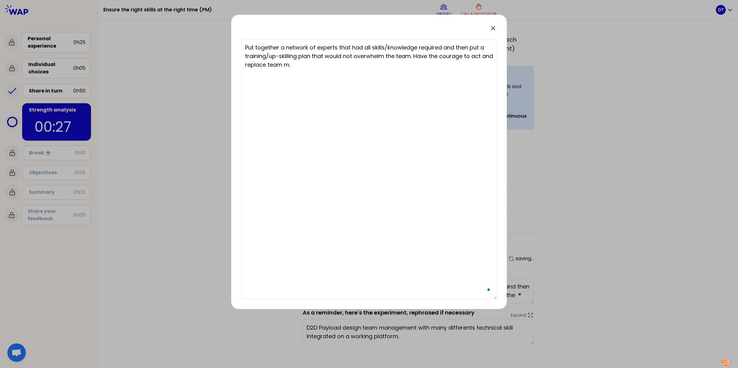
type textarea "Put together a network of experts that had all skills/knowledge required and th…"
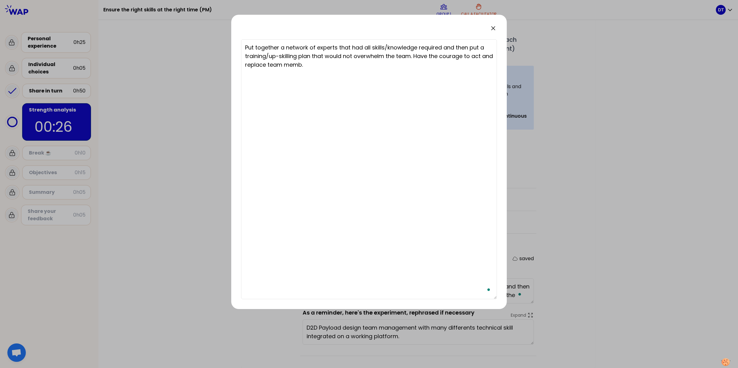
type textarea "Put together a network of experts that had all skills/knowledge required and th…"
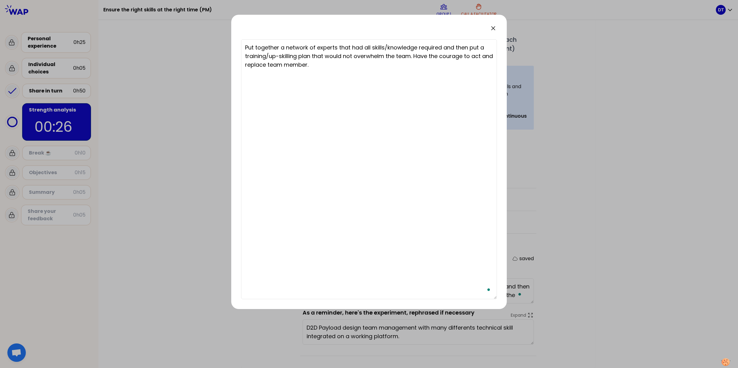
type textarea "Put together a network of experts that had all skills/knowledge required and th…"
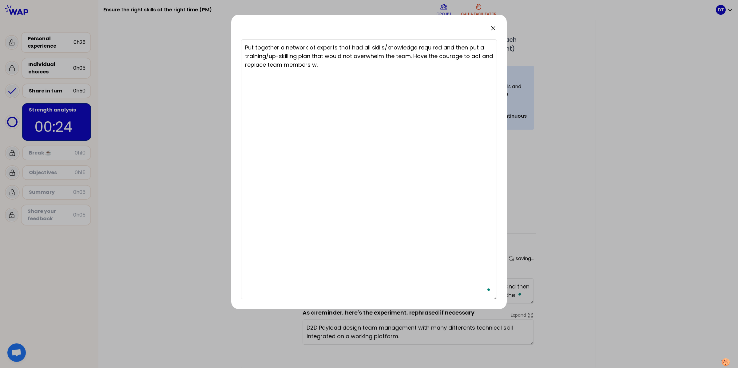
type textarea "Put together a network of experts that had all skills/knowledge required and th…"
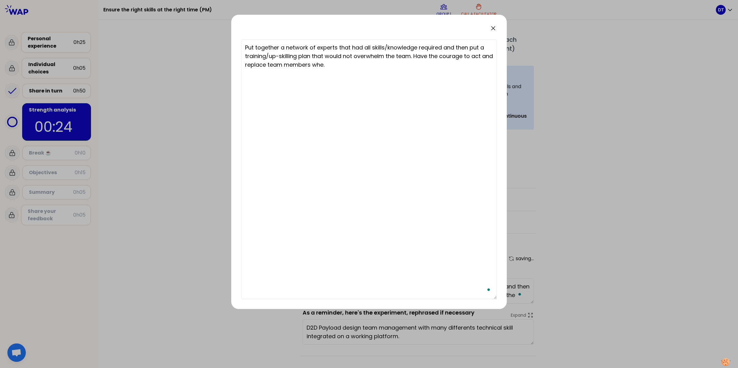
type textarea "Put together a network of experts that had all skills/knowledge required and th…"
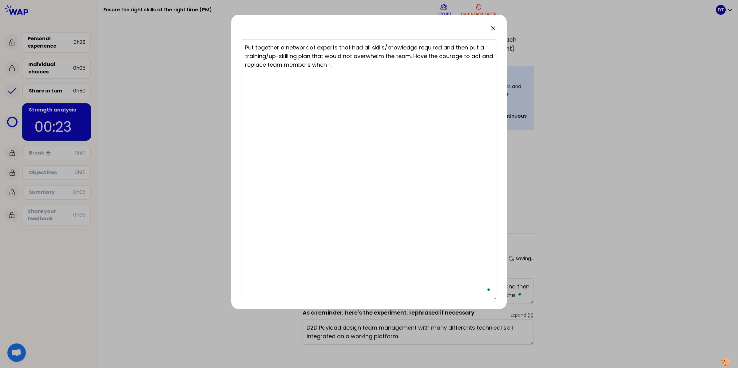
type textarea "Put together a network of experts that had all skills/knowledge required and th…"
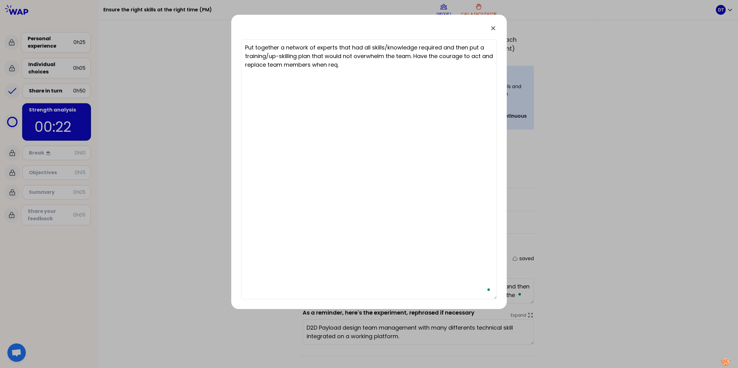
type textarea "Put together a network of experts that had all skills/knowledge required and th…"
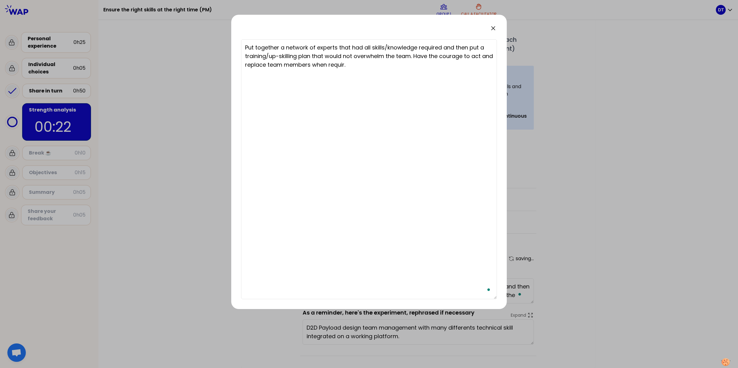
type textarea "Put together a network of experts that had all skills/knowledge required and th…"
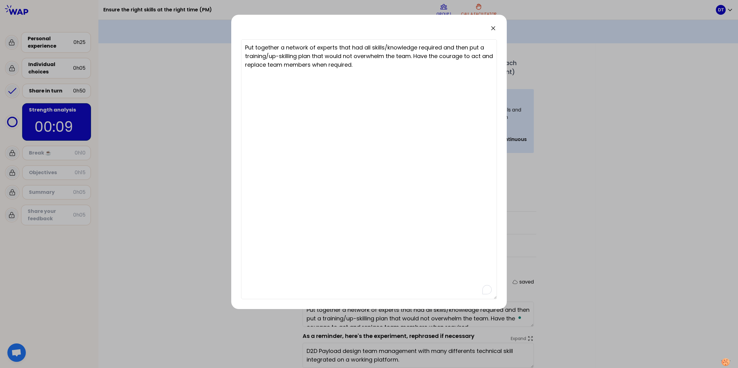
type textarea "Put together a network of experts that had all skills/knowledge required and th…"
click at [494, 29] on icon at bounding box center [493, 28] width 4 height 4
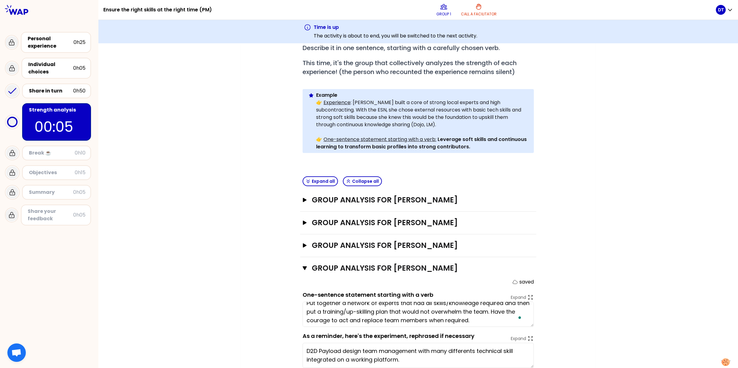
scroll to position [8, 0]
click at [498, 323] on textarea "Put together a network of experts that had all skills/knowledge required and th…" at bounding box center [417, 314] width 231 height 25
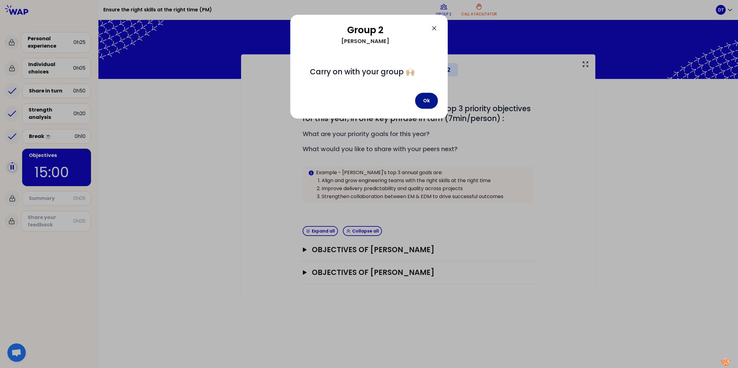
click at [423, 100] on button "Ok" at bounding box center [426, 101] width 23 height 16
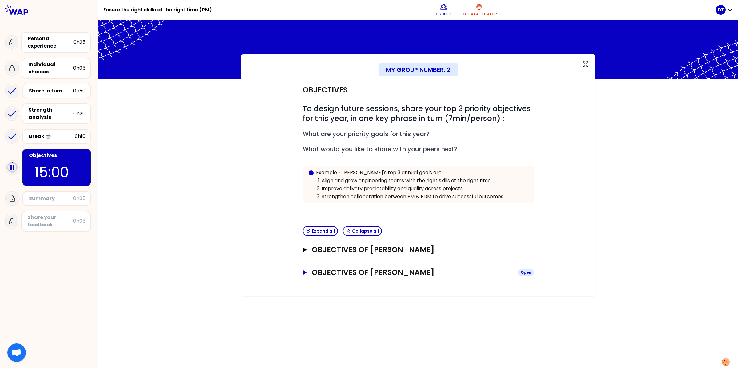
click at [302, 273] on icon "button" at bounding box center [304, 272] width 5 height 4
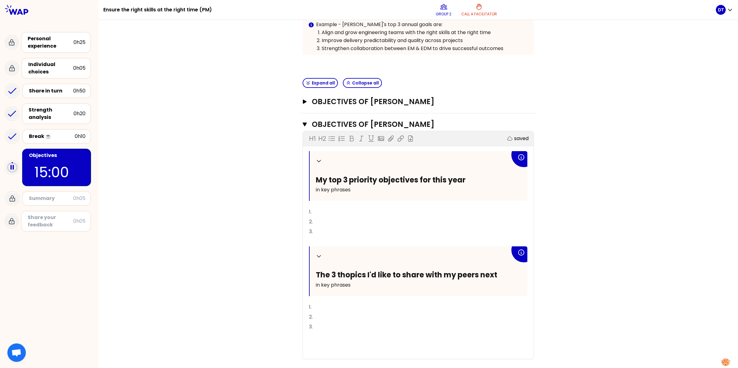
scroll to position [154, 0]
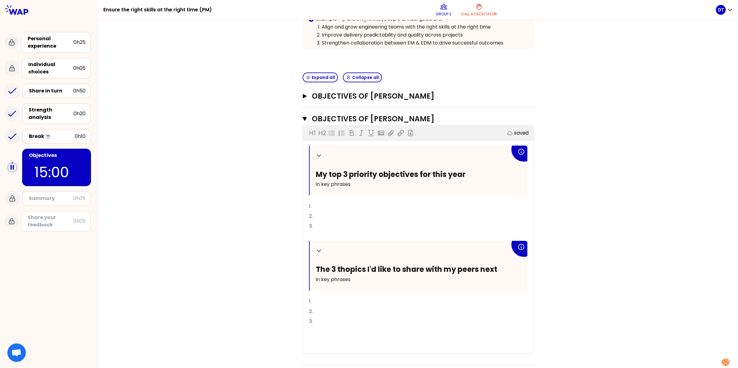
click at [389, 207] on p "1." at bounding box center [418, 207] width 218 height 10
click at [340, 204] on p "1." at bounding box center [418, 207] width 218 height 10
click at [303, 91] on button "Objectives of [PERSON_NAME] Open" at bounding box center [417, 96] width 231 height 10
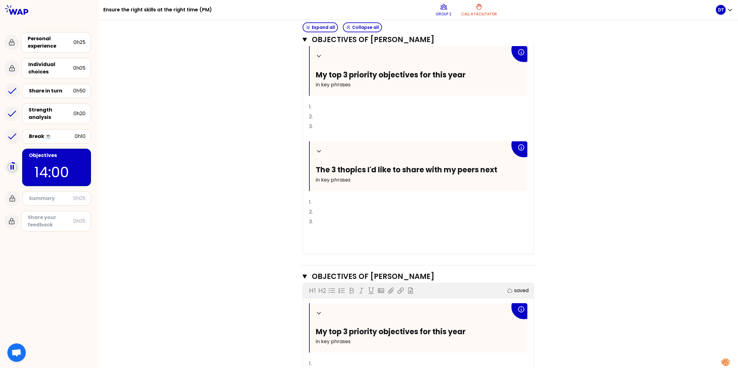
scroll to position [269, 0]
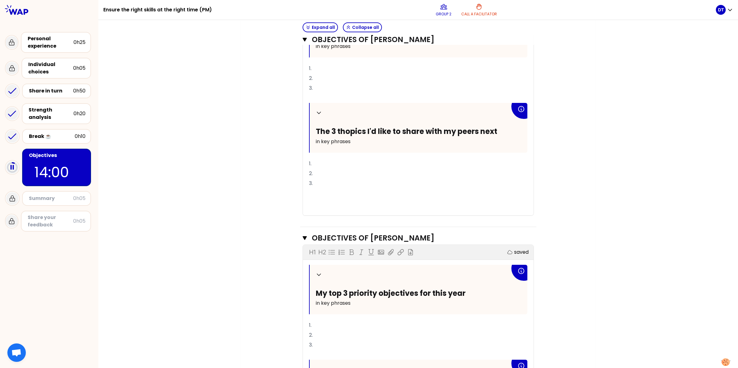
click at [353, 324] on p "1." at bounding box center [418, 326] width 218 height 10
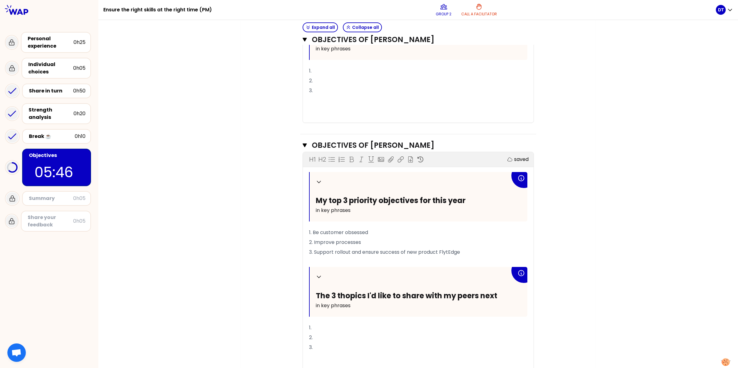
scroll to position [361, 0]
click at [328, 326] on p "1." at bounding box center [418, 329] width 218 height 10
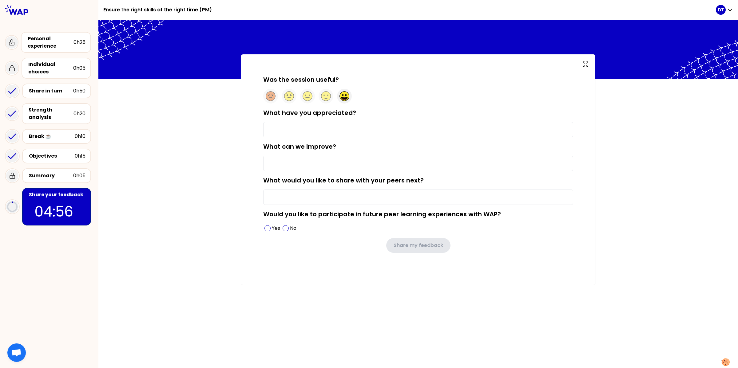
click at [341, 95] on circle at bounding box center [345, 97] width 10 height 10
click at [267, 230] on span at bounding box center [267, 228] width 6 height 6
click at [282, 132] on input "What have you appreciated?" at bounding box center [418, 129] width 310 height 15
type input "The input and feedback from my peers"
click at [406, 200] on input "What would you like to share with your peers next?" at bounding box center [418, 197] width 310 height 15
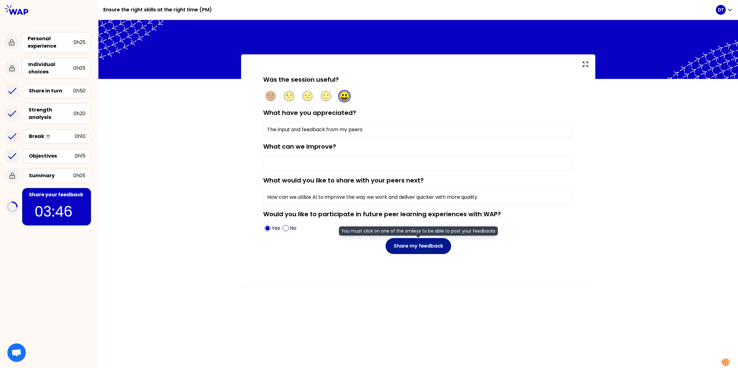
type input "How can we utilize AI to improve the way we work and deliver quicker with more …"
click at [406, 250] on button "Share my feedback" at bounding box center [417, 246] width 65 height 16
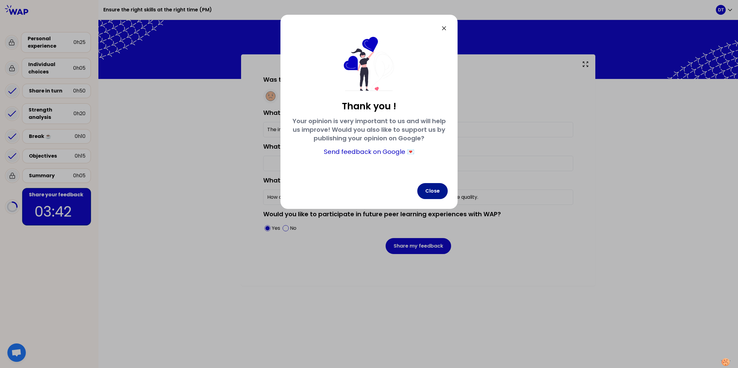
click at [437, 191] on button "Close" at bounding box center [432, 191] width 30 height 16
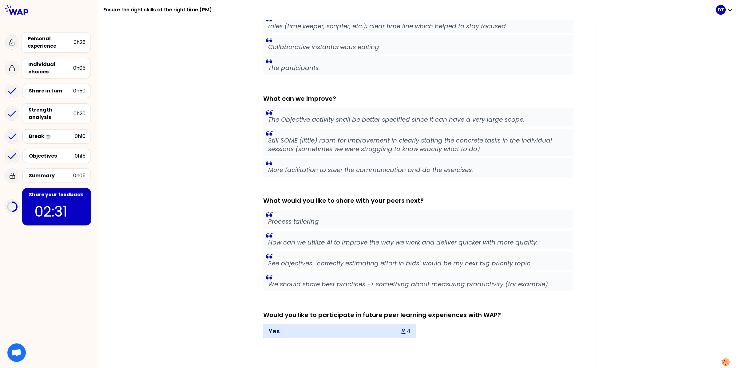
scroll to position [211, 0]
